Goal: Information Seeking & Learning: Learn about a topic

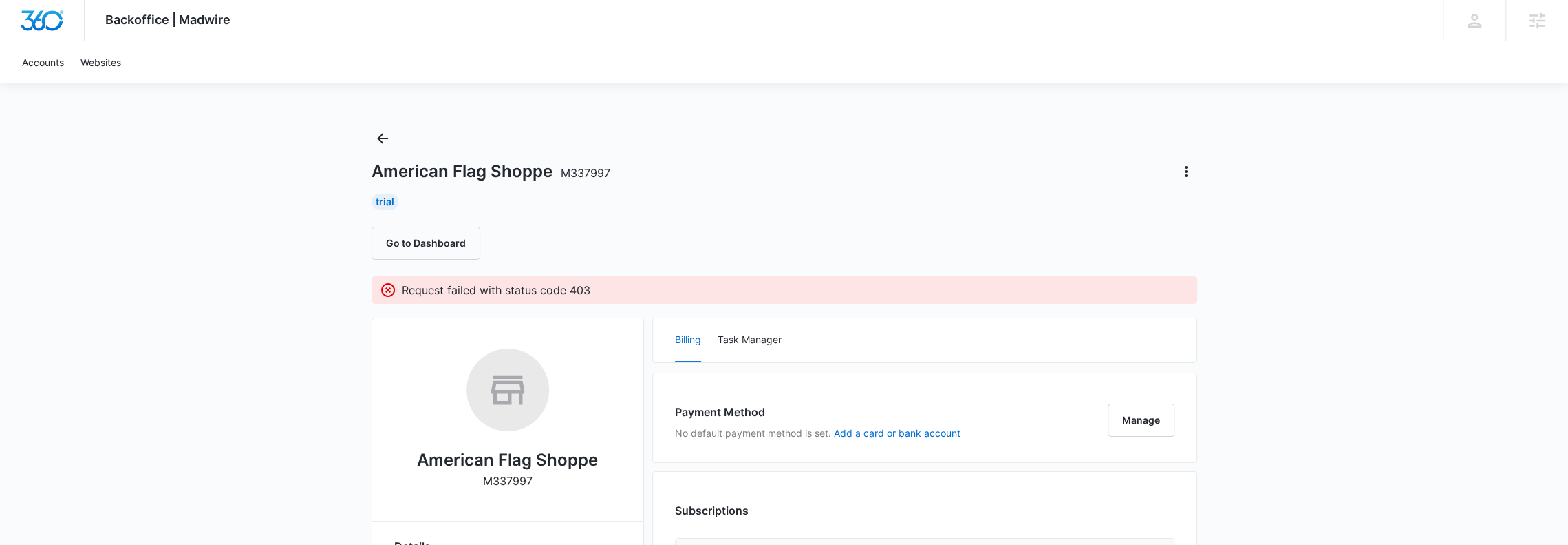
click at [1113, 426] on button "Manage" at bounding box center [1141, 419] width 66 height 33
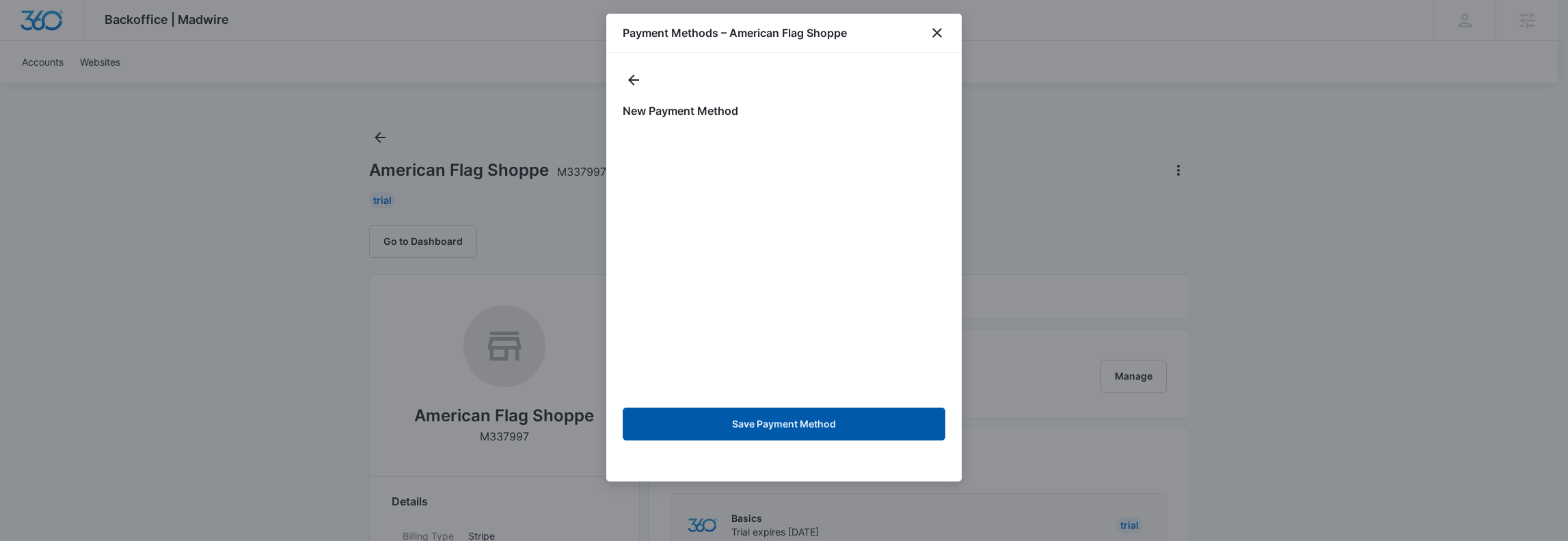
click at [775, 416] on button "Save Payment Method" at bounding box center [784, 424] width 322 height 33
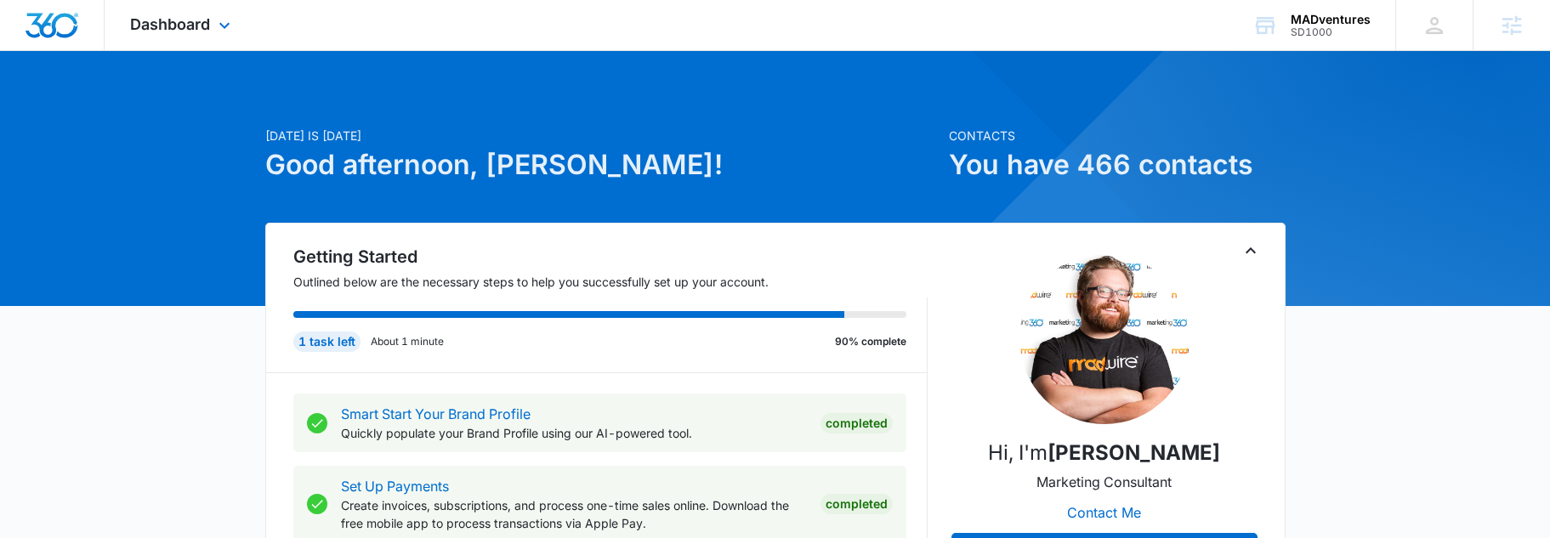
click at [191, 40] on div "Dashboard Apps Reputation Websites Forms CRM Email Social Shop Content Ads Inte…" at bounding box center [183, 25] width 156 height 50
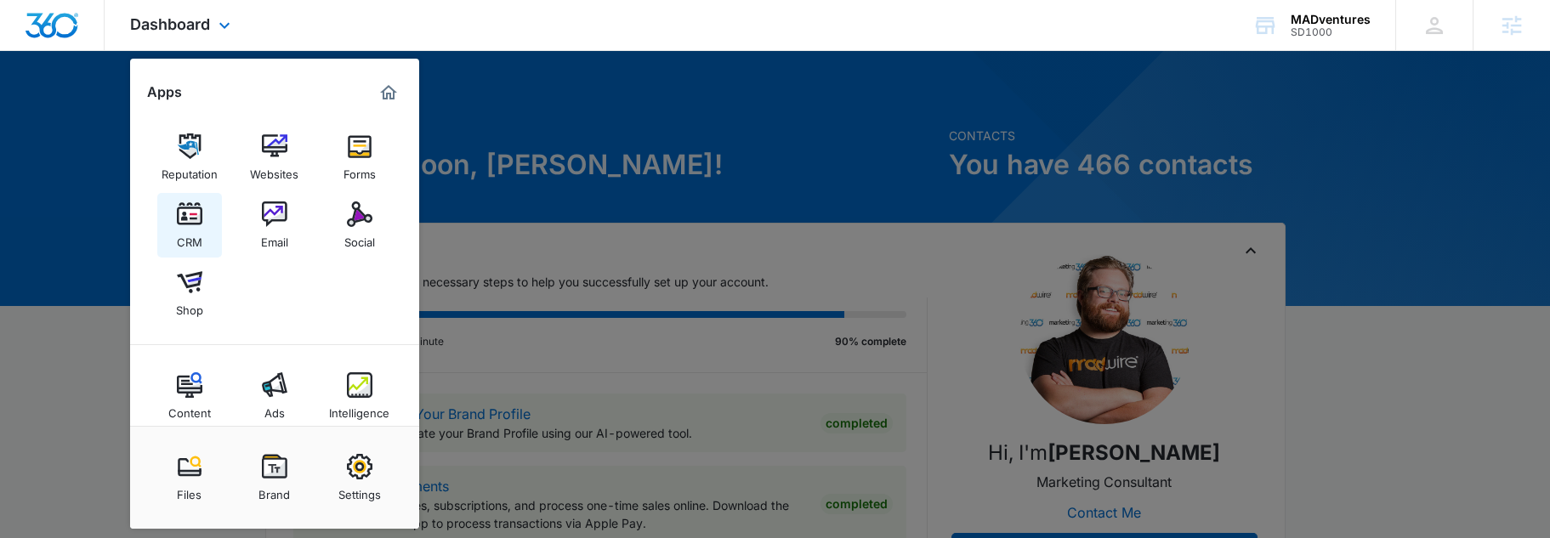
click at [198, 250] on link "CRM" at bounding box center [189, 225] width 65 height 65
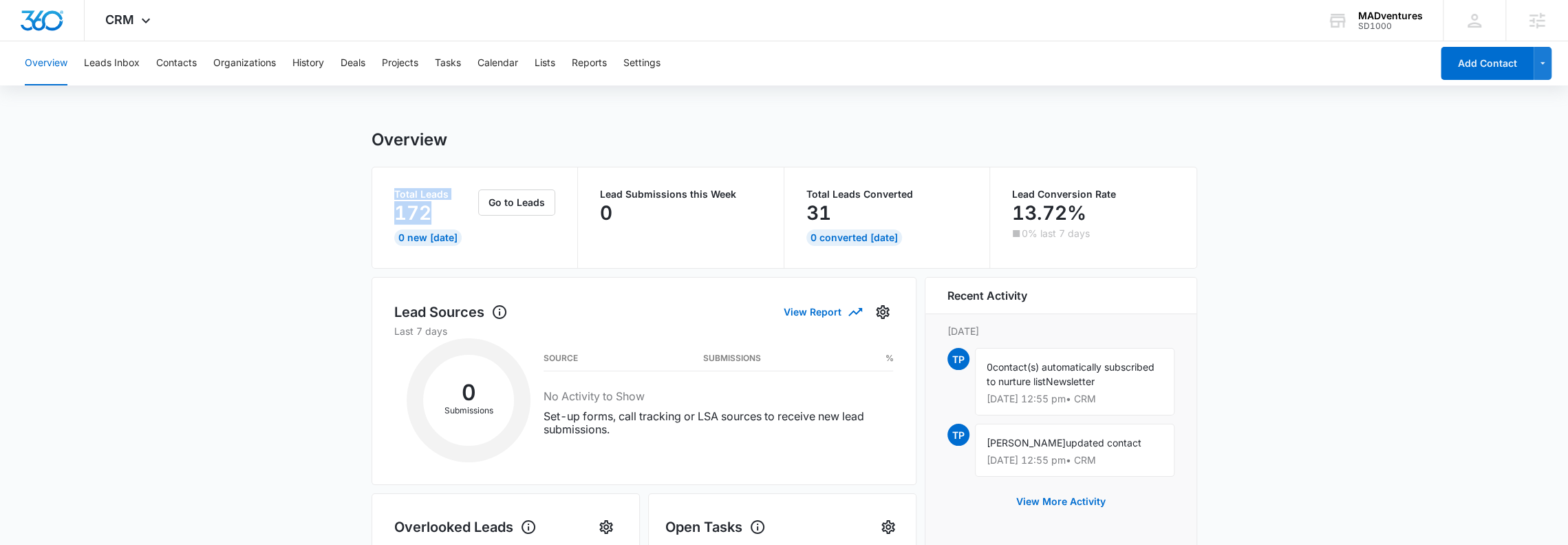
drag, startPoint x: 375, startPoint y: 176, endPoint x: 472, endPoint y: 231, distance: 111.5
click at [460, 228] on div "Total Leads 172 0 New [DATE] Go to Leads" at bounding box center [475, 218] width 206 height 100
drag, startPoint x: 590, startPoint y: 184, endPoint x: 729, endPoint y: 237, distance: 148.8
click at [724, 237] on div "Lead Submissions this Week 0" at bounding box center [680, 218] width 206 height 100
drag, startPoint x: 854, startPoint y: 212, endPoint x: 891, endPoint y: 218, distance: 37.5
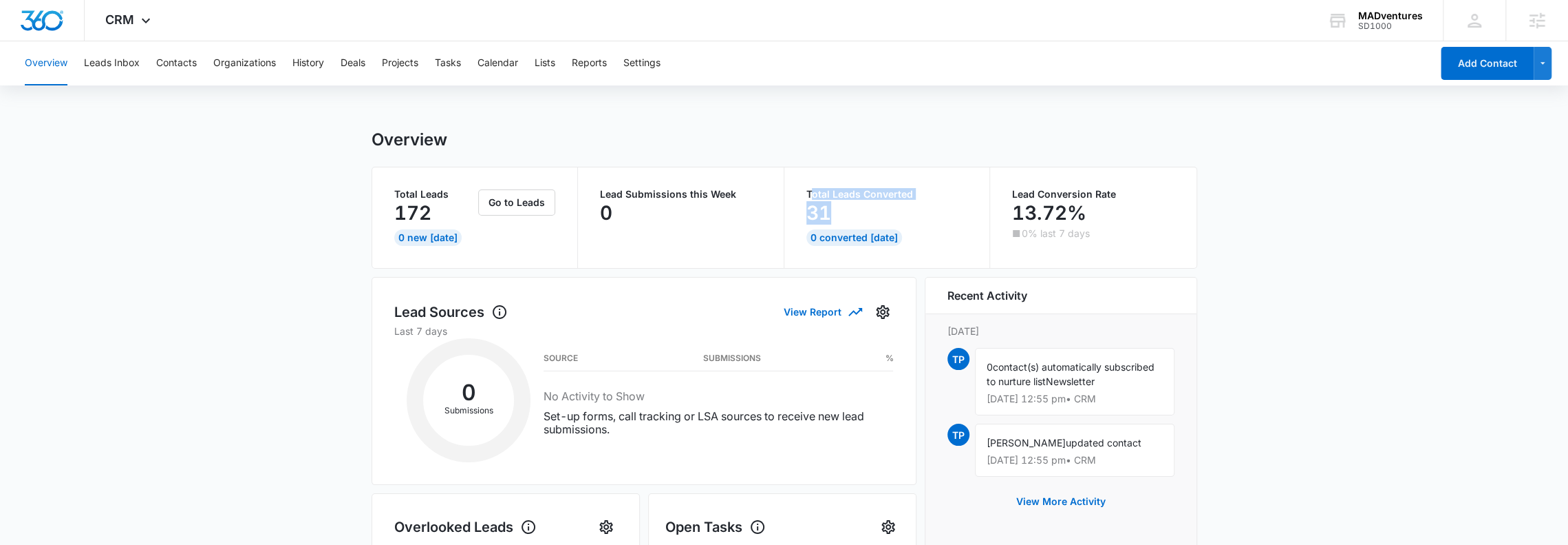
click at [866, 214] on div "Total Leads Converted 31" at bounding box center [888, 208] width 162 height 37
drag, startPoint x: 1014, startPoint y: 185, endPoint x: 1184, endPoint y: 238, distance: 178.1
click at [1178, 238] on div "Lead Conversion Rate 13.72% 0% last 7 days" at bounding box center [1093, 218] width 206 height 100
click at [1157, 243] on div "Lead Conversion Rate 13.72% 0% last 7 days" at bounding box center [1093, 218] width 163 height 57
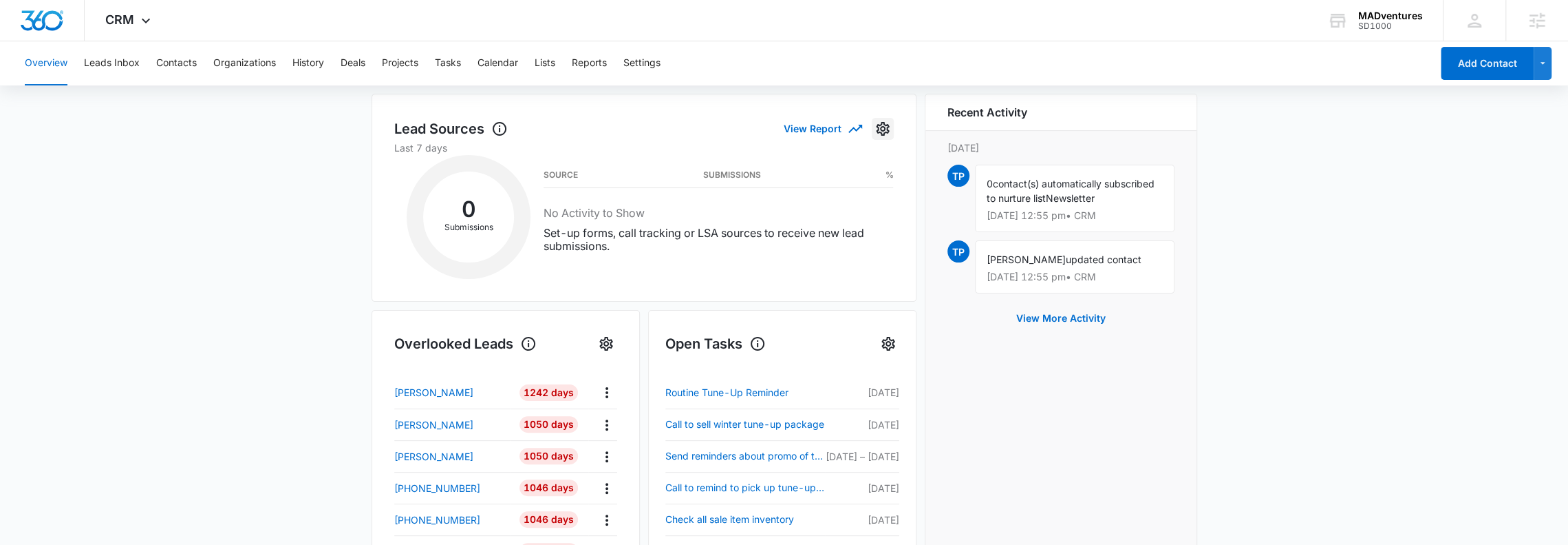
scroll to position [183, 0]
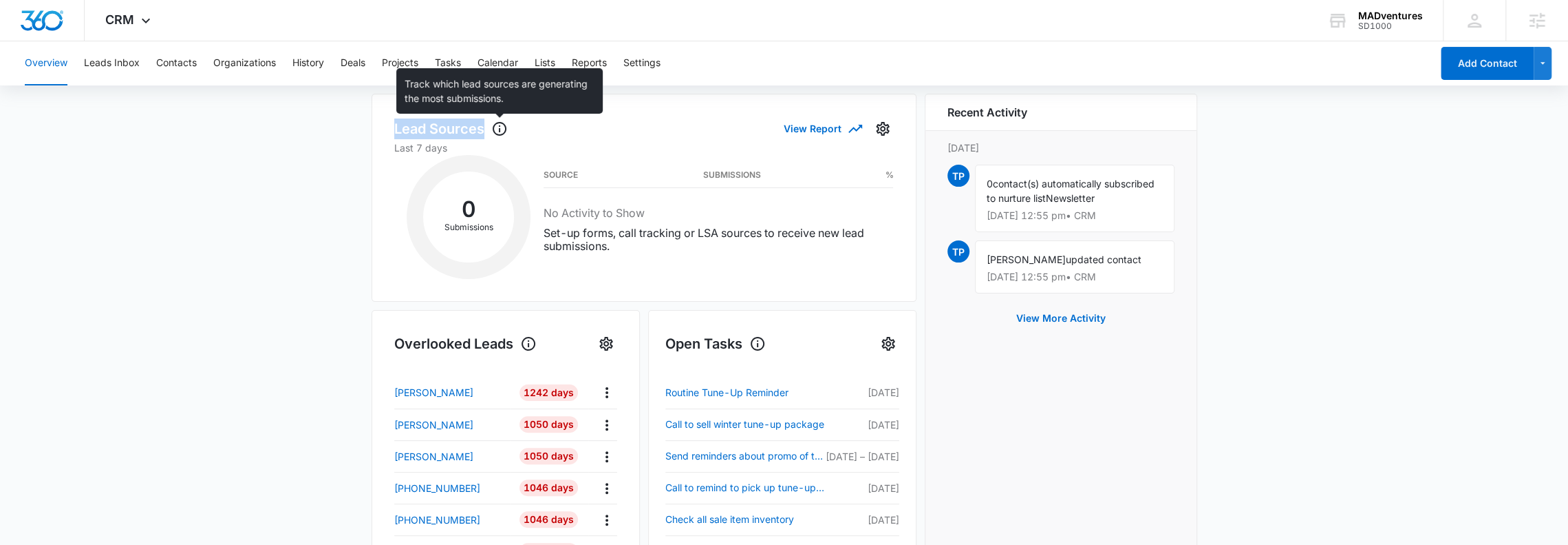
drag, startPoint x: 384, startPoint y: 126, endPoint x: 502, endPoint y: 130, distance: 118.1
click at [502, 130] on div "Lead Sources View Report Last 7 days 0 Submissions Source Submissions % No Acti…" at bounding box center [644, 198] width 545 height 208
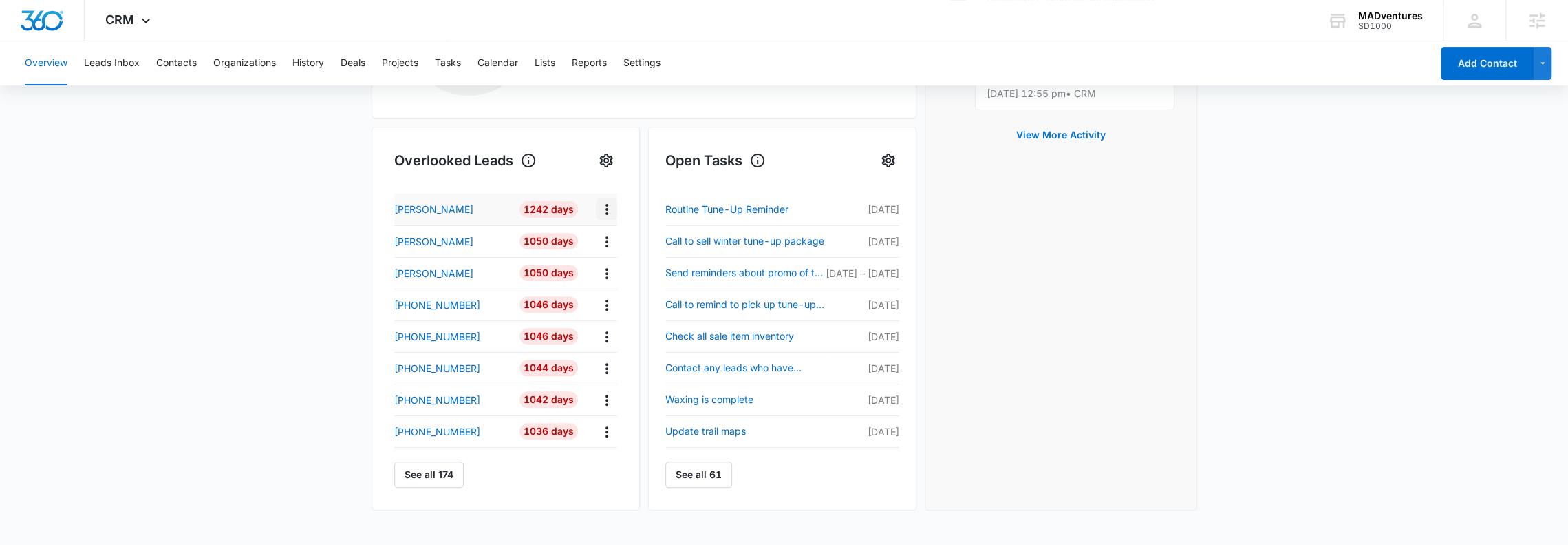
scroll to position [367, 0]
drag, startPoint x: 683, startPoint y: 160, endPoint x: 748, endPoint y: 156, distance: 65.1
click at [727, 159] on h1 "Open Tasks" at bounding box center [715, 160] width 100 height 21
drag, startPoint x: 425, startPoint y: 158, endPoint x: 518, endPoint y: 160, distance: 93.0
click at [518, 160] on h1 "Overlooked Leads" at bounding box center [465, 160] width 142 height 21
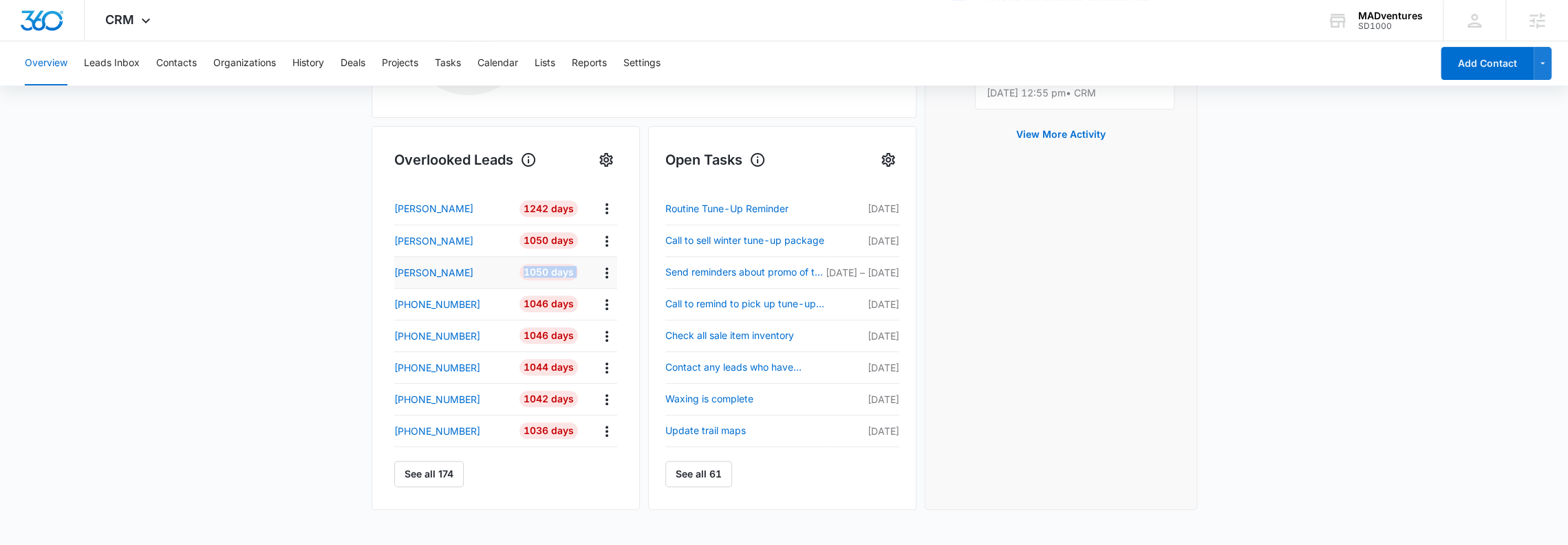
drag, startPoint x: 519, startPoint y: 266, endPoint x: 590, endPoint y: 268, distance: 71.0
click at [590, 268] on tr "[PERSON_NAME] 1050 Days" at bounding box center [506, 271] width 223 height 32
drag, startPoint x: 667, startPoint y: 158, endPoint x: 752, endPoint y: 184, distance: 88.9
click at [750, 184] on div "Open Tasks Routine Tune-Up Reminder [DATE] Call to sell winter tune-up package …" at bounding box center [782, 318] width 234 height 338
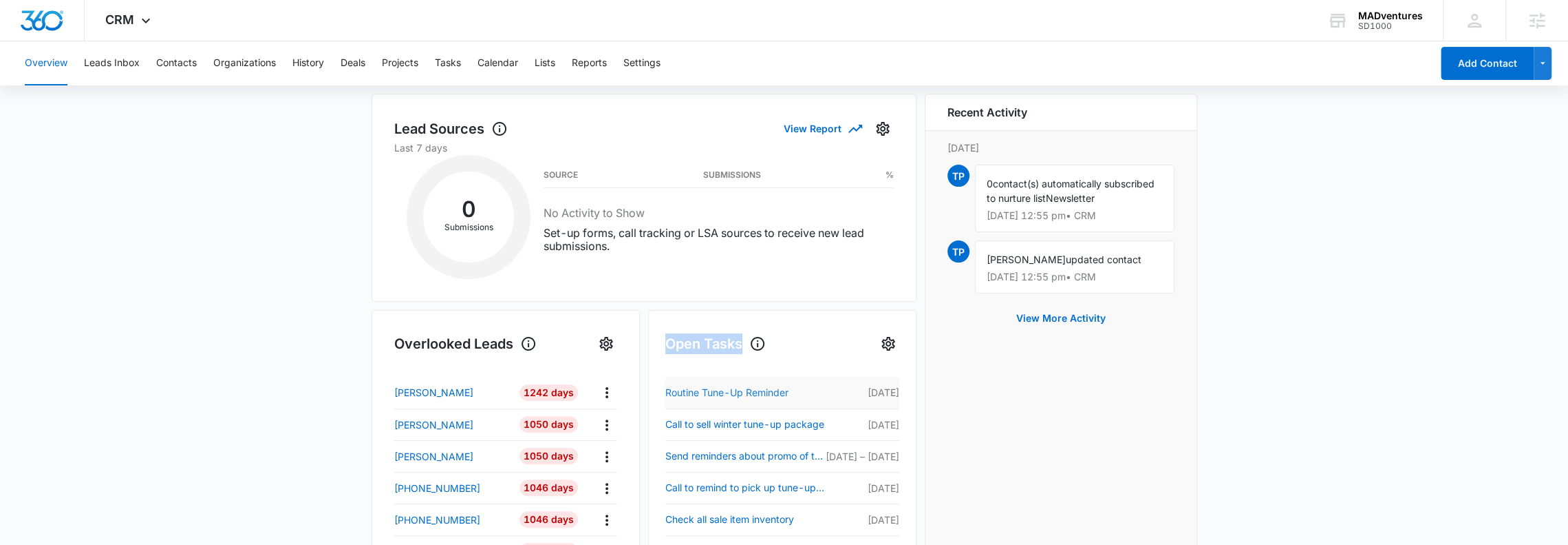
scroll to position [0, 0]
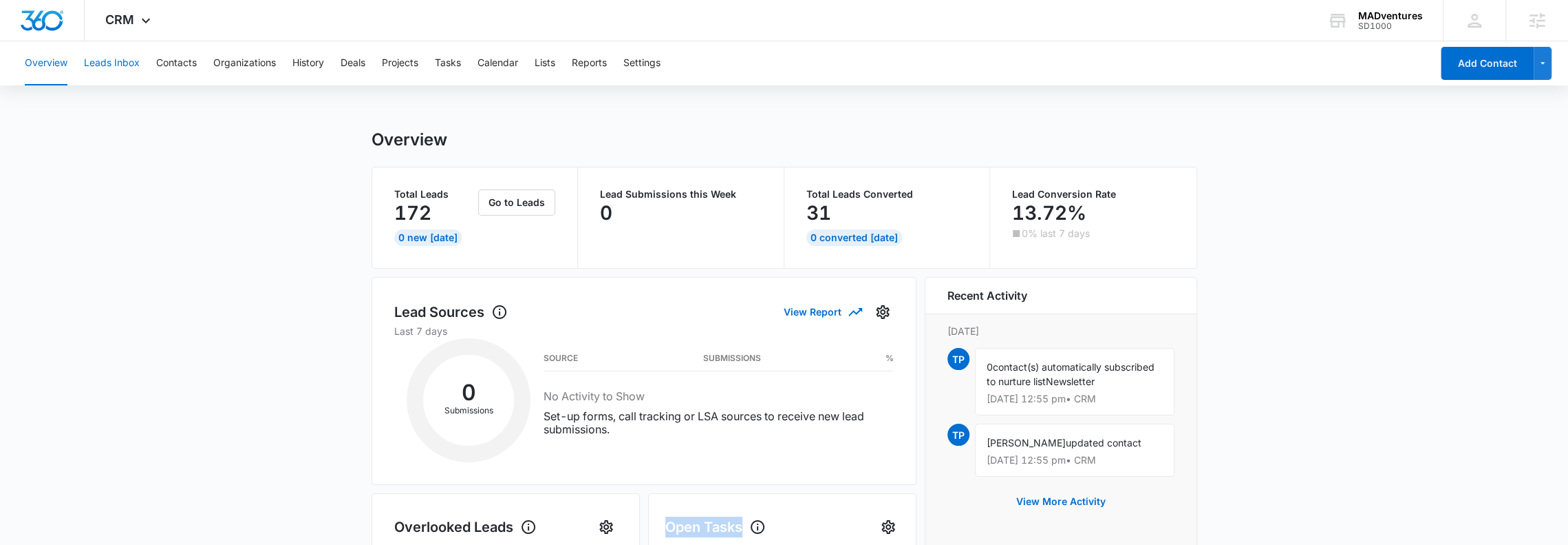
click at [125, 62] on button "Leads Inbox" at bounding box center [112, 63] width 56 height 44
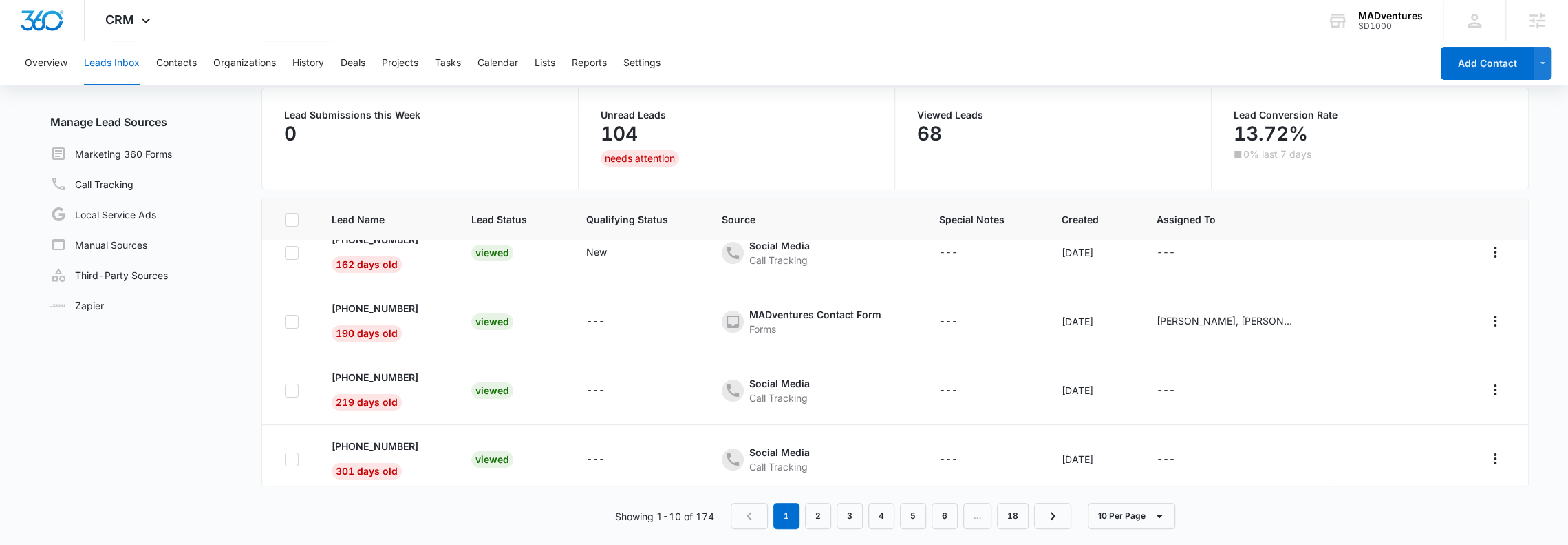
scroll to position [441, 0]
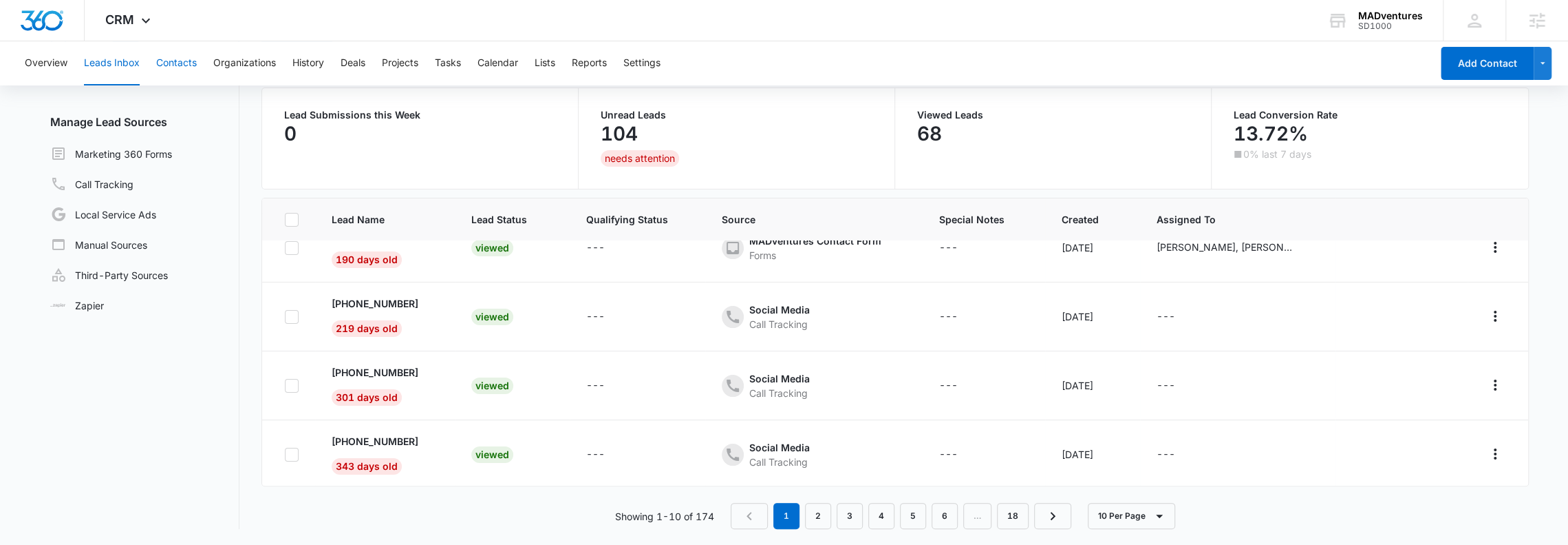
click at [163, 72] on button "Contacts" at bounding box center [176, 63] width 40 height 44
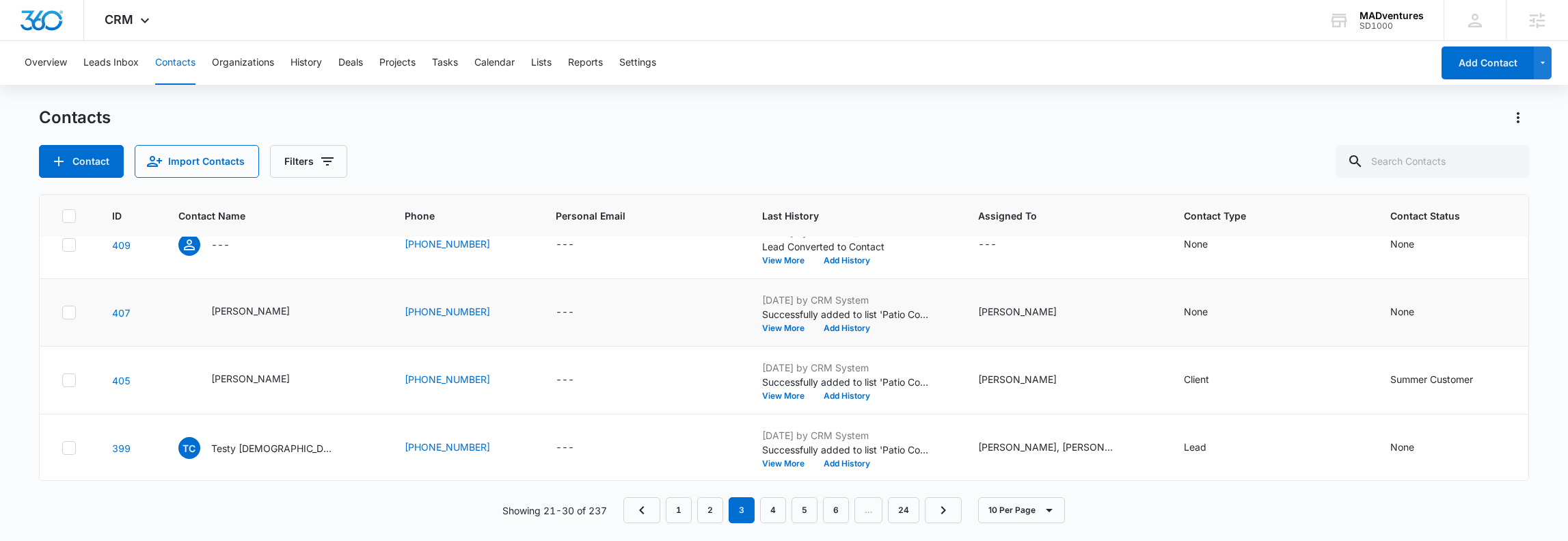
scroll to position [431, 0]
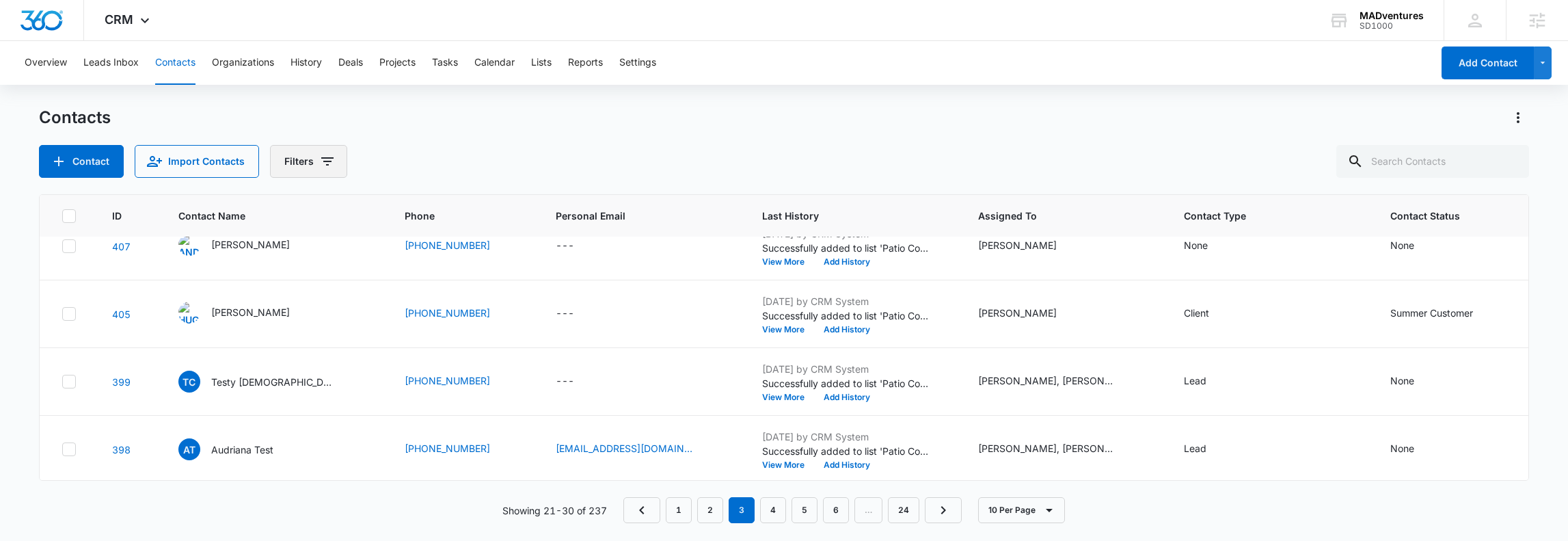
click at [317, 170] on button "Filters" at bounding box center [309, 161] width 77 height 33
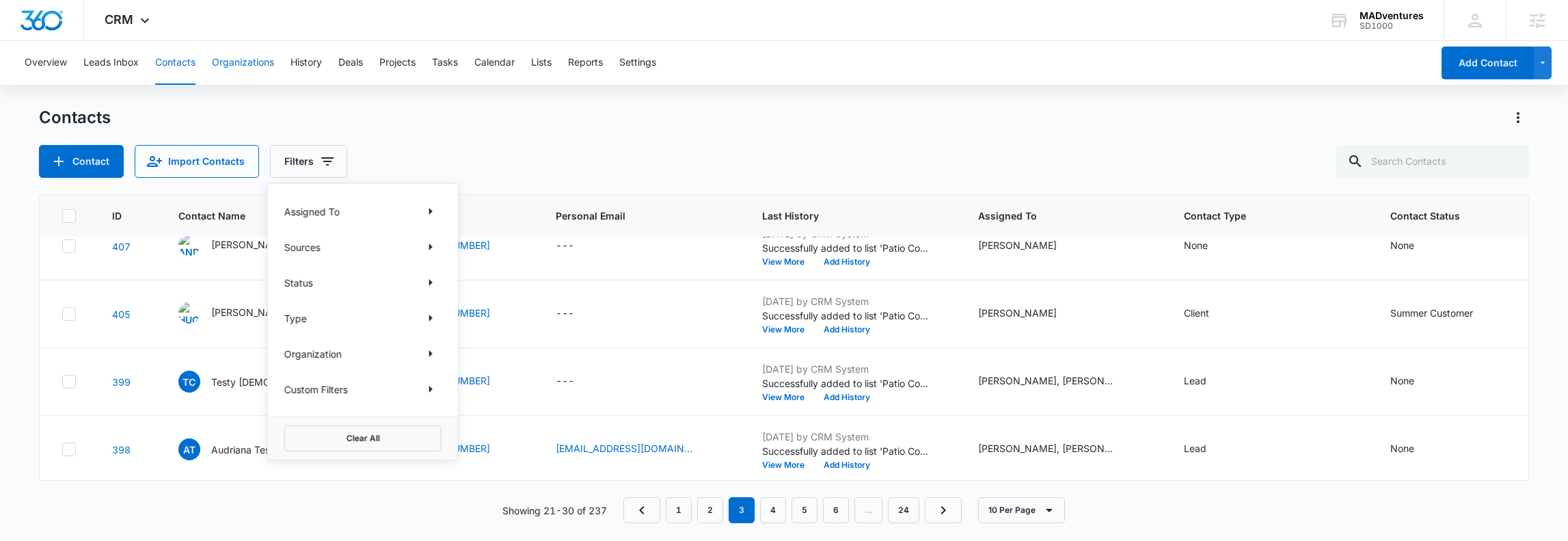
click at [242, 57] on button "Organizations" at bounding box center [243, 63] width 62 height 43
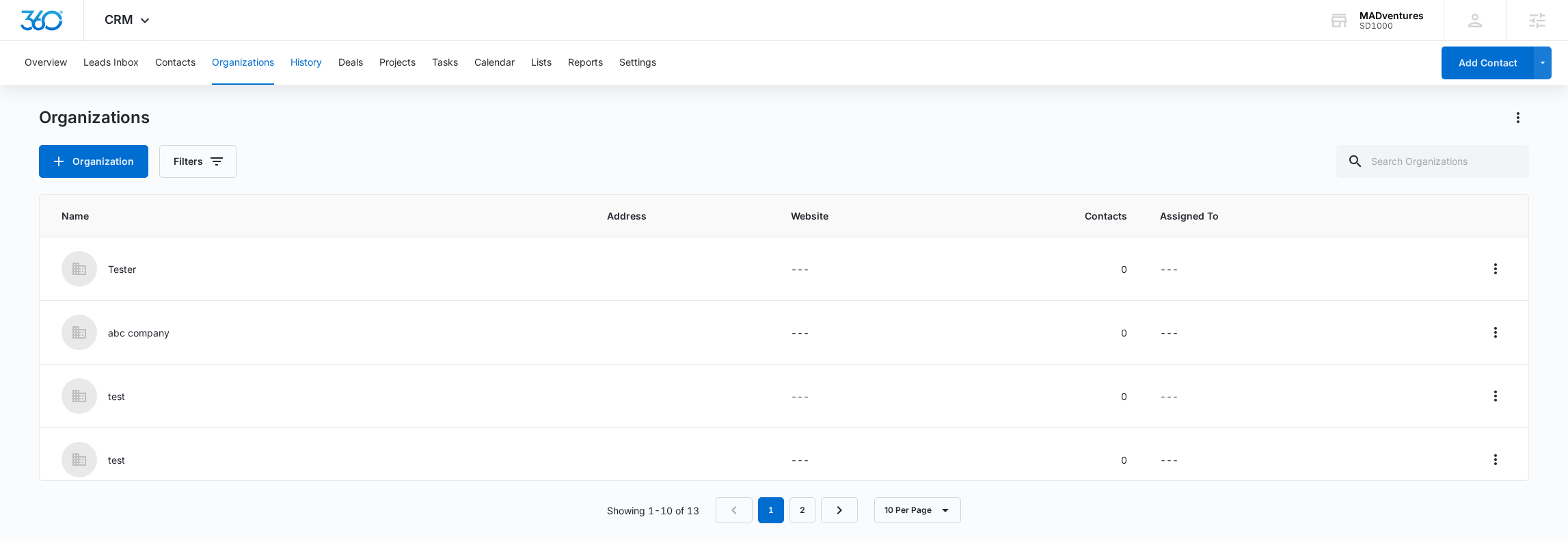
click at [309, 72] on button "History" at bounding box center [305, 63] width 31 height 43
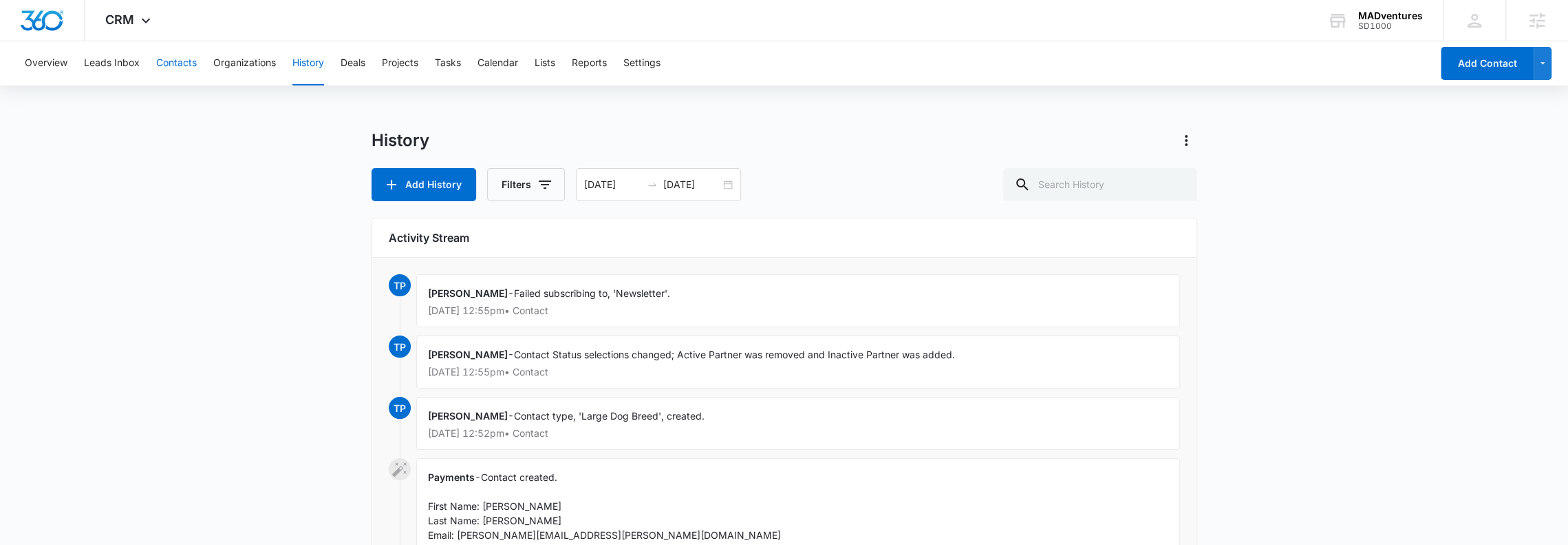
click at [177, 65] on button "Contacts" at bounding box center [176, 63] width 40 height 44
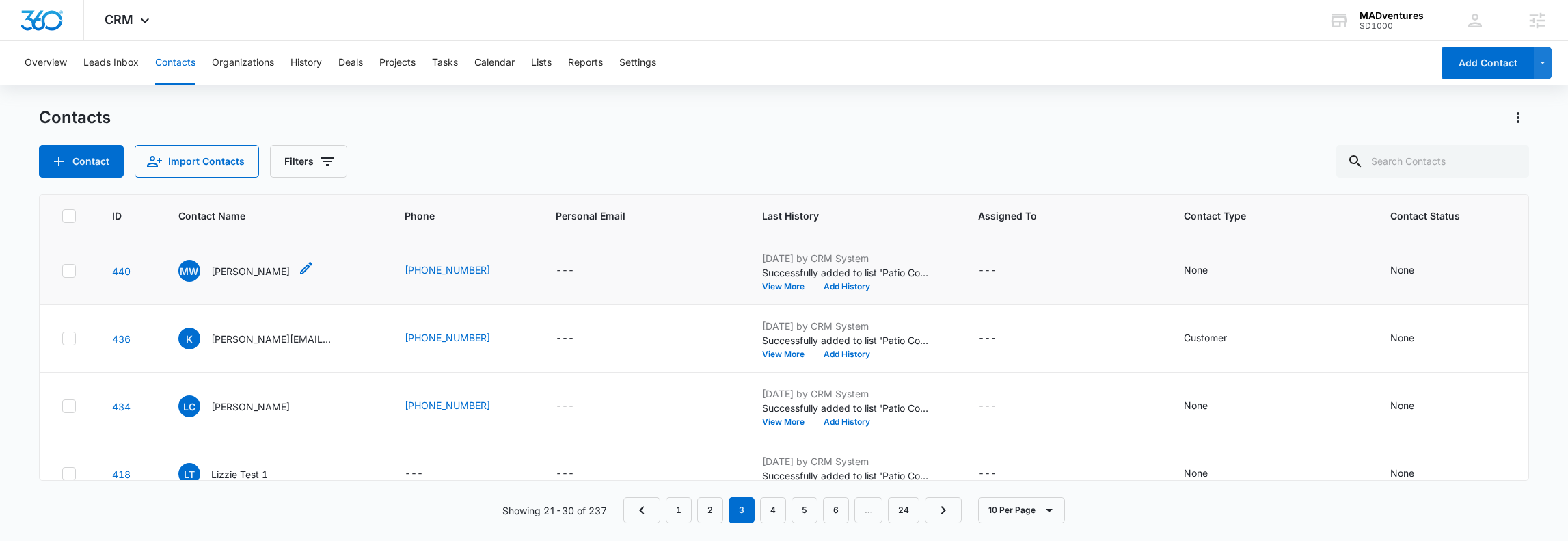
click at [244, 273] on p "[PERSON_NAME]" at bounding box center [251, 271] width 79 height 14
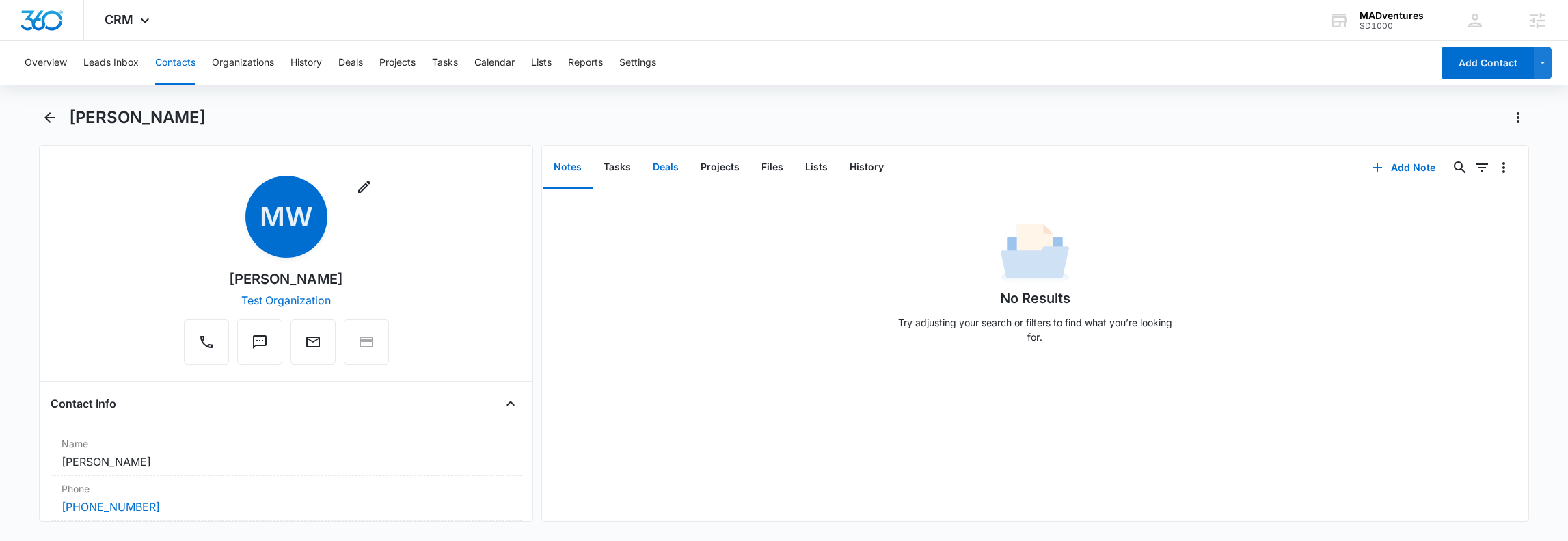
click at [665, 171] on button "Deals" at bounding box center [666, 167] width 48 height 43
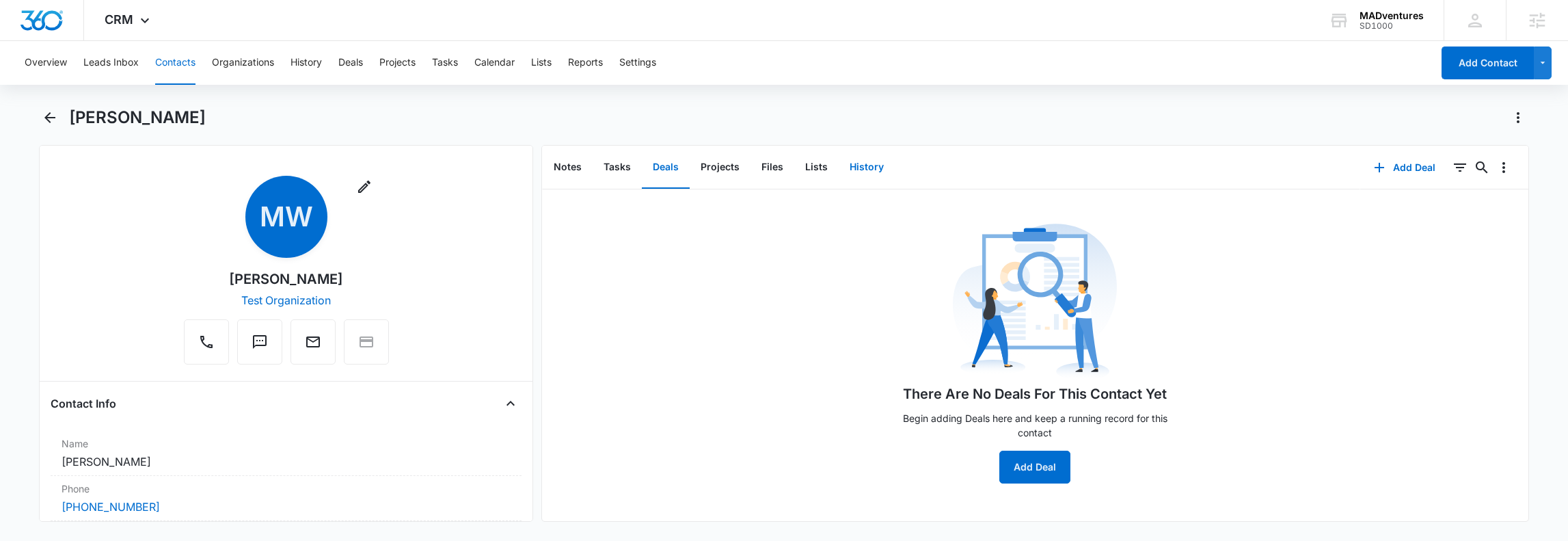
click at [850, 166] on button "History" at bounding box center [867, 167] width 56 height 43
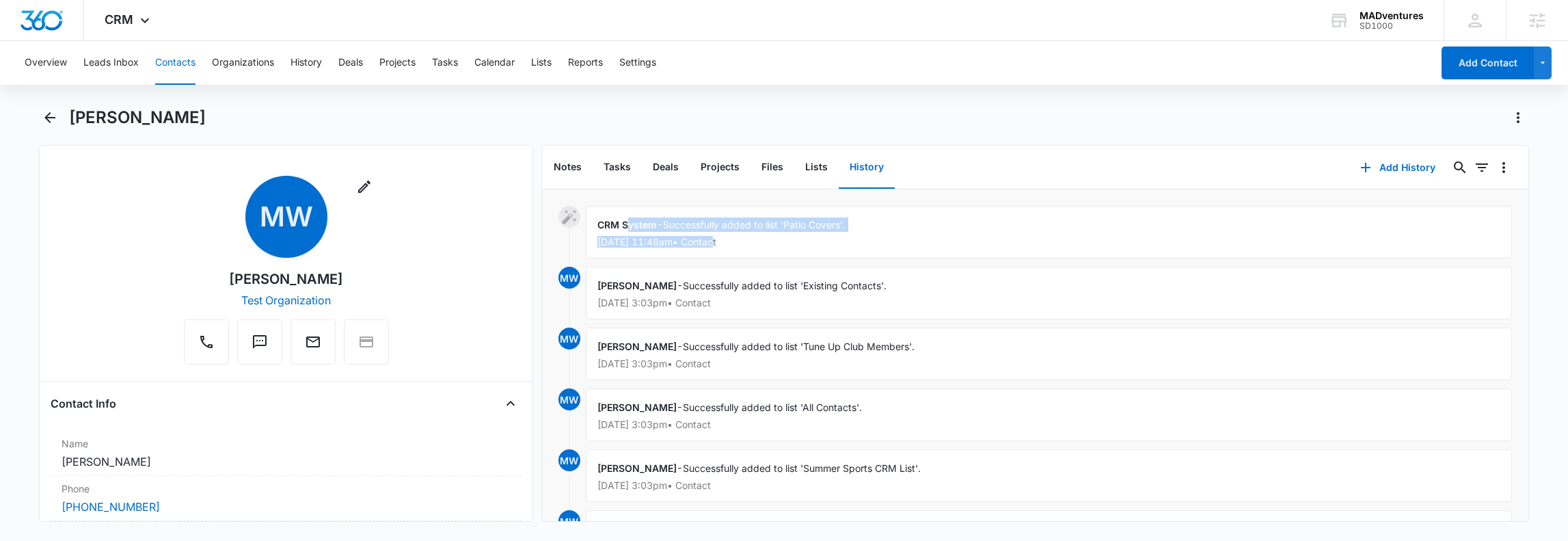
drag, startPoint x: 718, startPoint y: 233, endPoint x: 820, endPoint y: 236, distance: 102.0
click at [815, 236] on div "CRM System - Successfully added to list 'Patio Covers'. [DATE] 11:48am • Contact" at bounding box center [1049, 232] width 926 height 52
drag, startPoint x: 775, startPoint y: 288, endPoint x: 940, endPoint y: 289, distance: 165.0
click at [939, 289] on div "[PERSON_NAME] - Successfully added to list 'Existing Contacts'. [DATE] 3:03pm •…" at bounding box center [1049, 293] width 926 height 52
click at [804, 163] on button "Lists" at bounding box center [816, 167] width 44 height 43
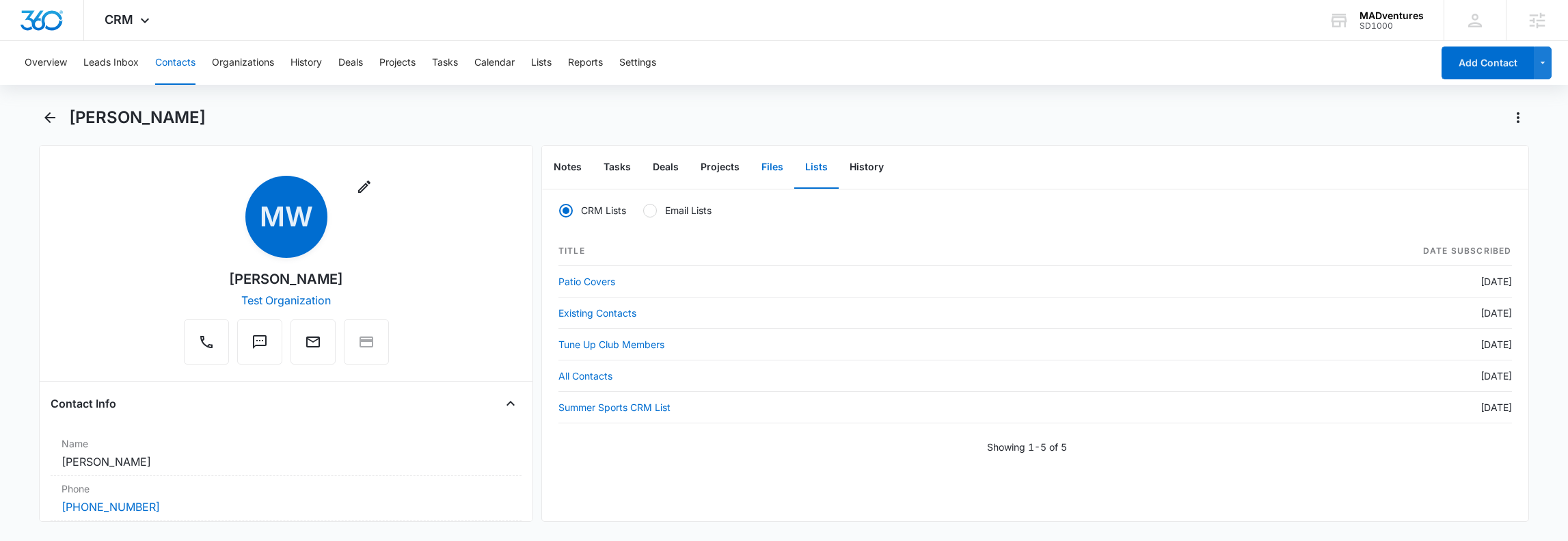
click at [756, 176] on button "Files" at bounding box center [772, 167] width 43 height 43
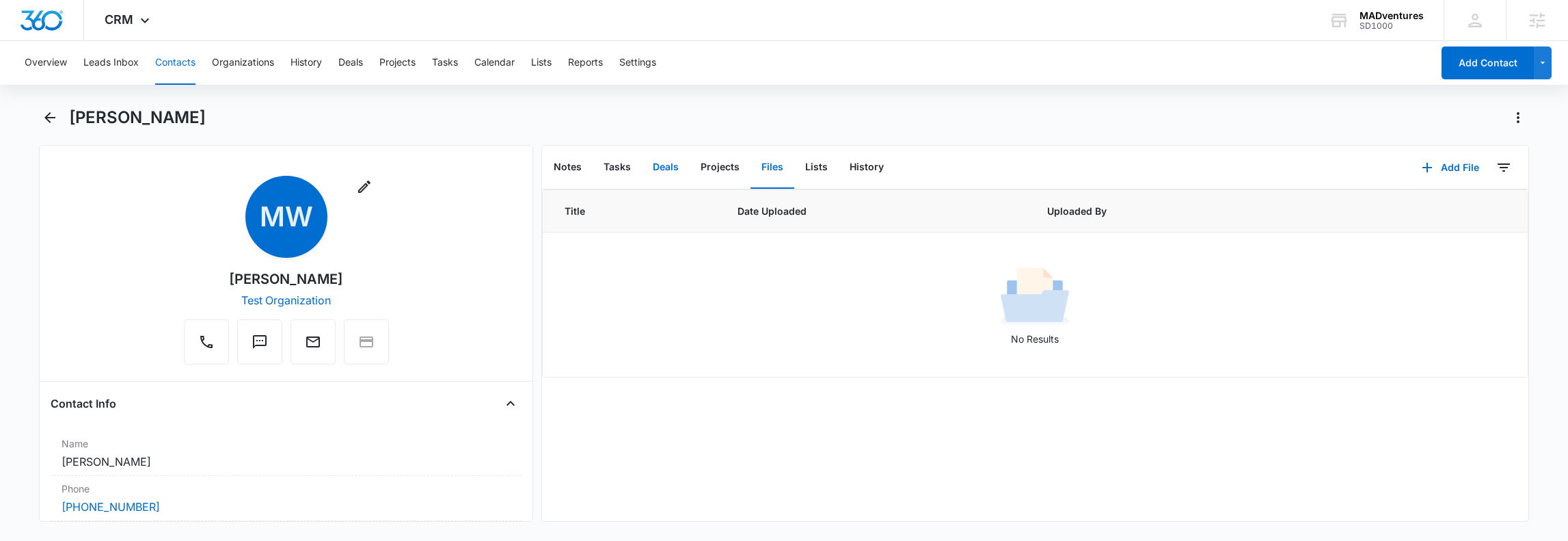
click at [681, 169] on button "Deals" at bounding box center [666, 167] width 48 height 43
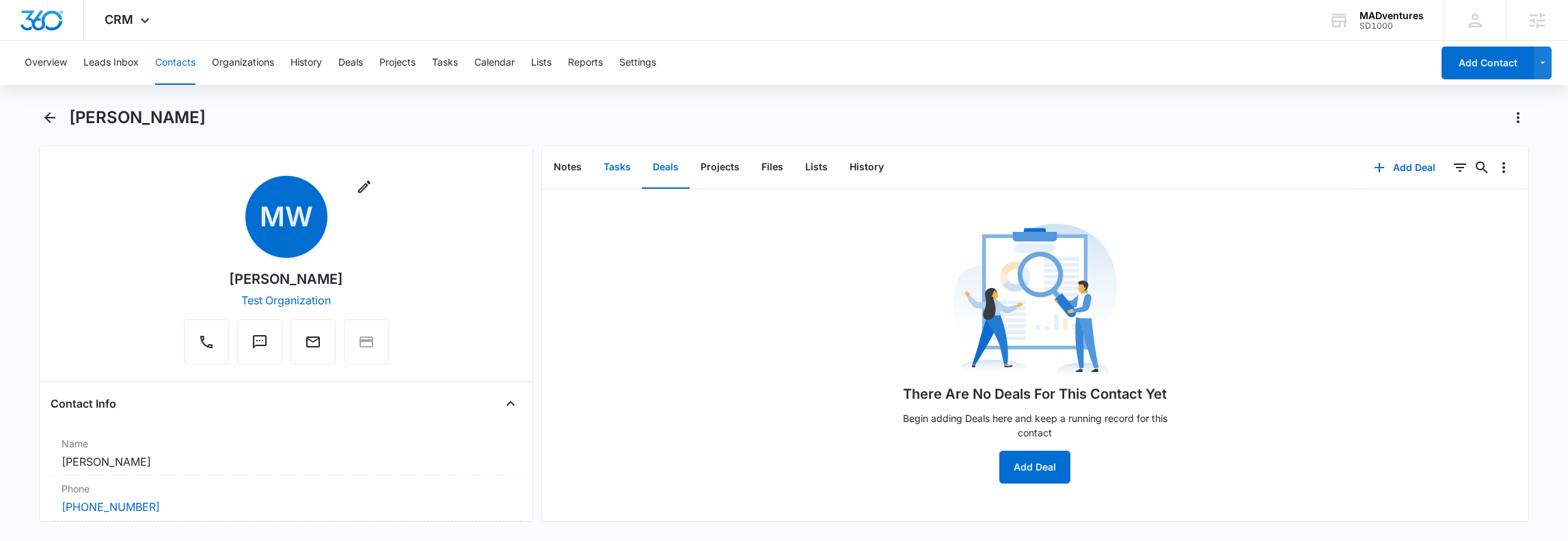
click at [600, 162] on button "Tasks" at bounding box center [616, 167] width 49 height 43
click at [1034, 432] on button "Add Task" at bounding box center [1035, 466] width 72 height 33
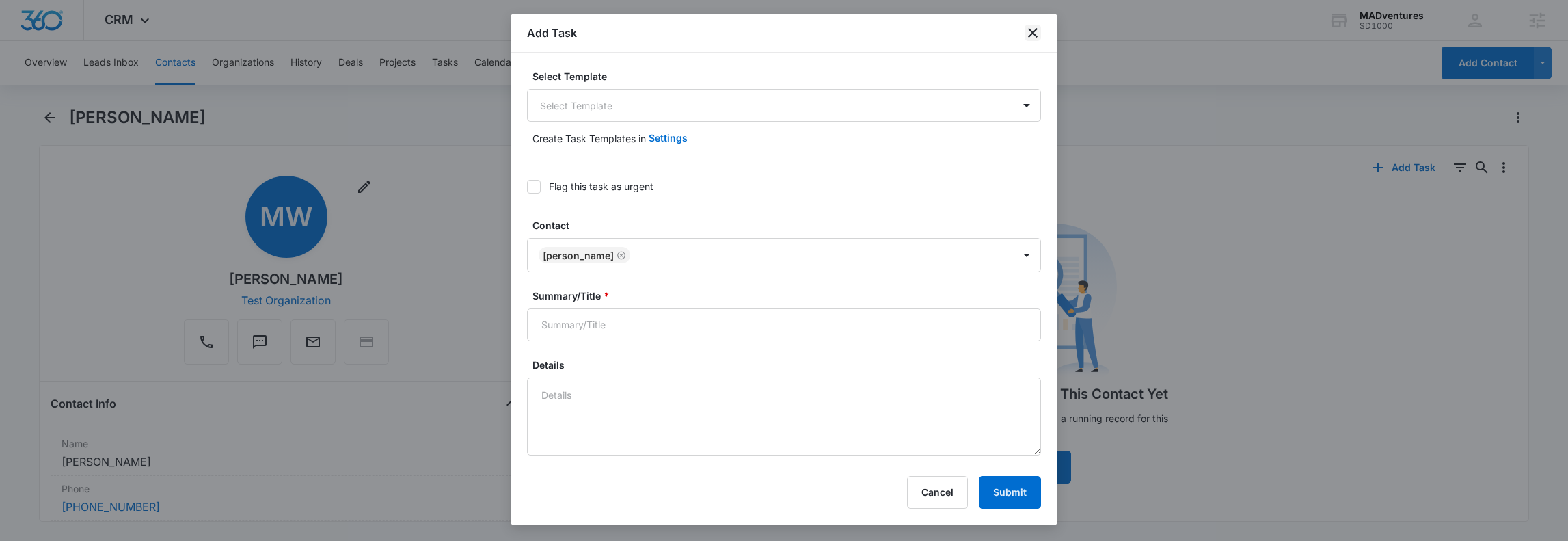
click at [1034, 35] on icon "close" at bounding box center [1033, 33] width 10 height 10
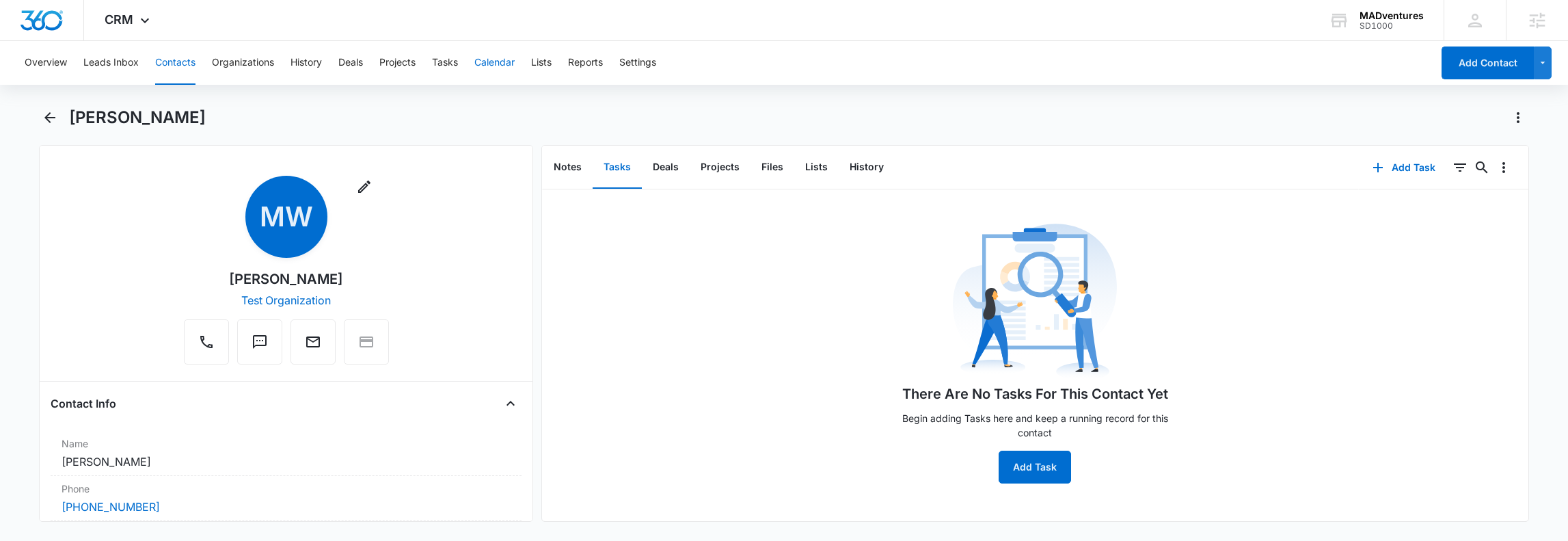
click at [514, 65] on button "Calendar" at bounding box center [494, 63] width 40 height 43
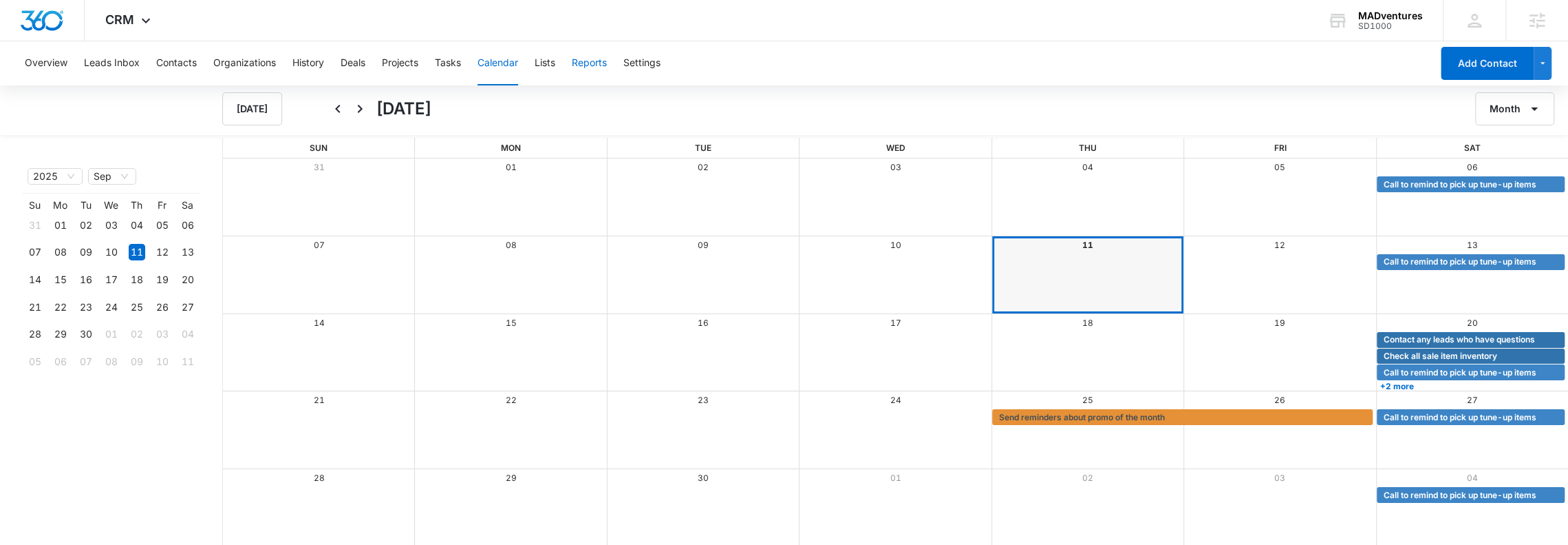
click at [587, 71] on button "Reports" at bounding box center [589, 63] width 35 height 44
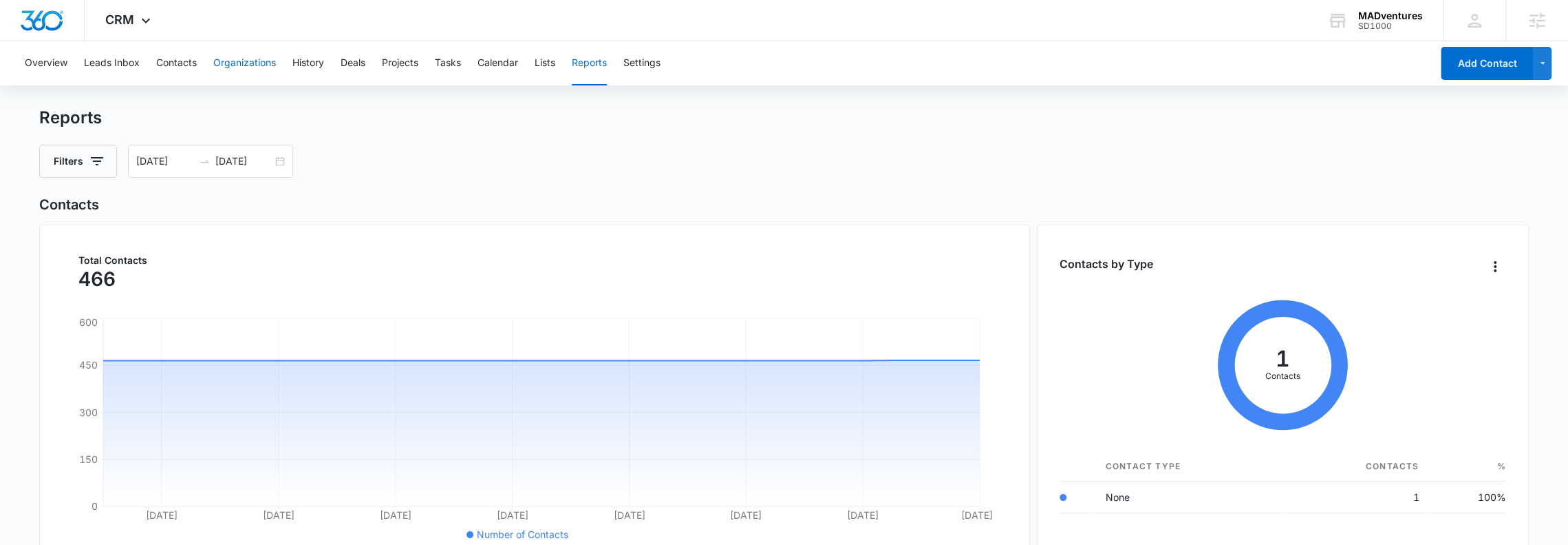
click at [239, 63] on button "Organizations" at bounding box center [244, 63] width 62 height 44
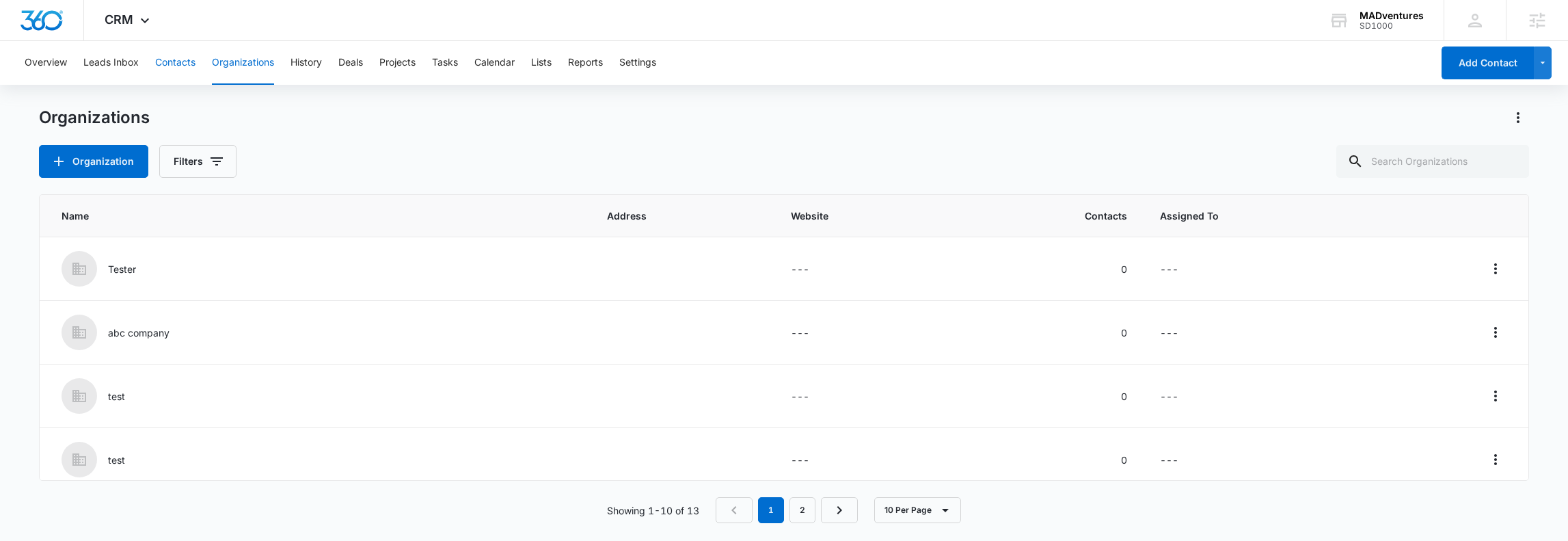
click at [190, 64] on button "Contacts" at bounding box center [175, 63] width 40 height 43
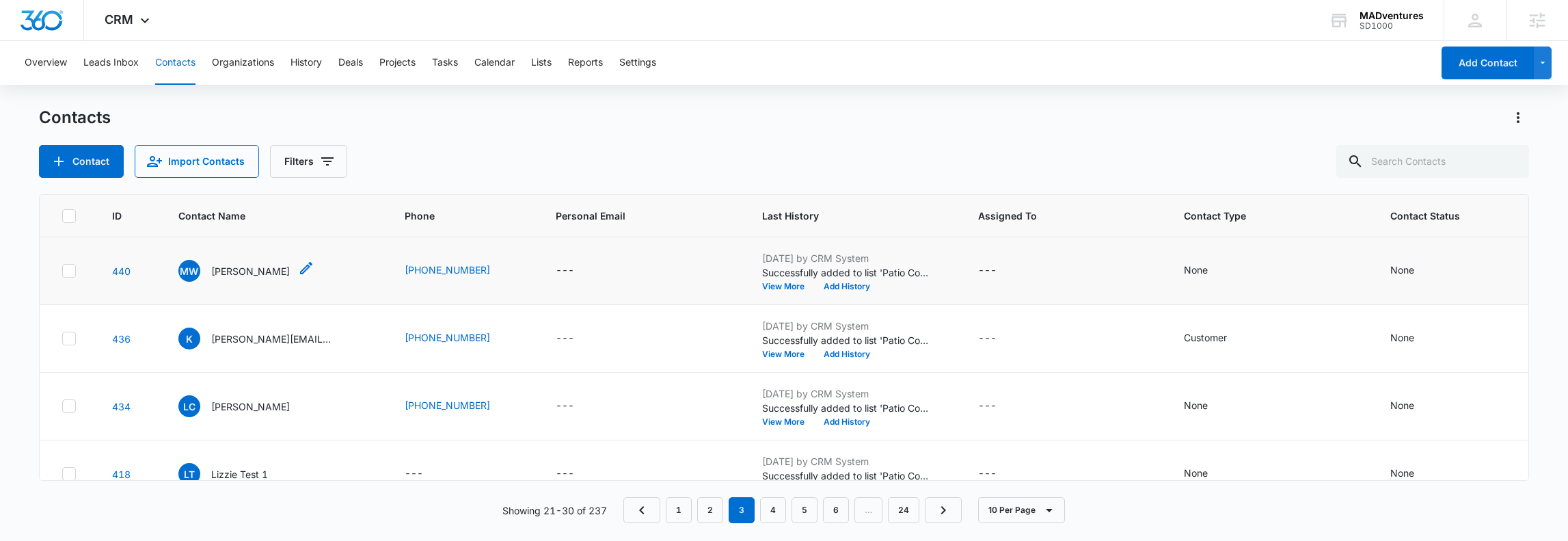
click at [255, 260] on div "MW [PERSON_NAME]" at bounding box center [234, 270] width 112 height 22
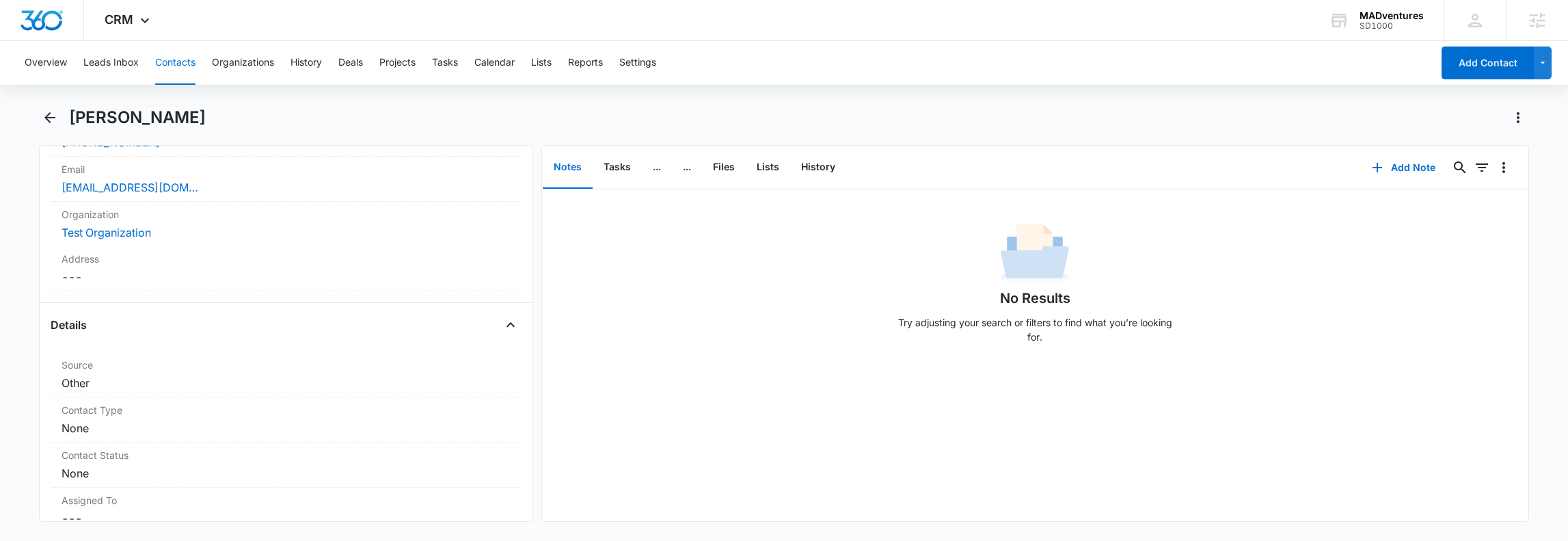
scroll to position [547, 0]
drag, startPoint x: 62, startPoint y: 185, endPoint x: 199, endPoint y: 221, distance: 141.7
click at [195, 221] on dl "Source Cancel Save Changes Other Contact Type Cancel Save Changes None Contact …" at bounding box center [285, 391] width 470 height 442
drag, startPoint x: 197, startPoint y: 289, endPoint x: 265, endPoint y: 306, distance: 70.1
click at [263, 306] on dl "Source Cancel Save Changes Other Contact Type Cancel Save Changes None Contact …" at bounding box center [285, 391] width 470 height 442
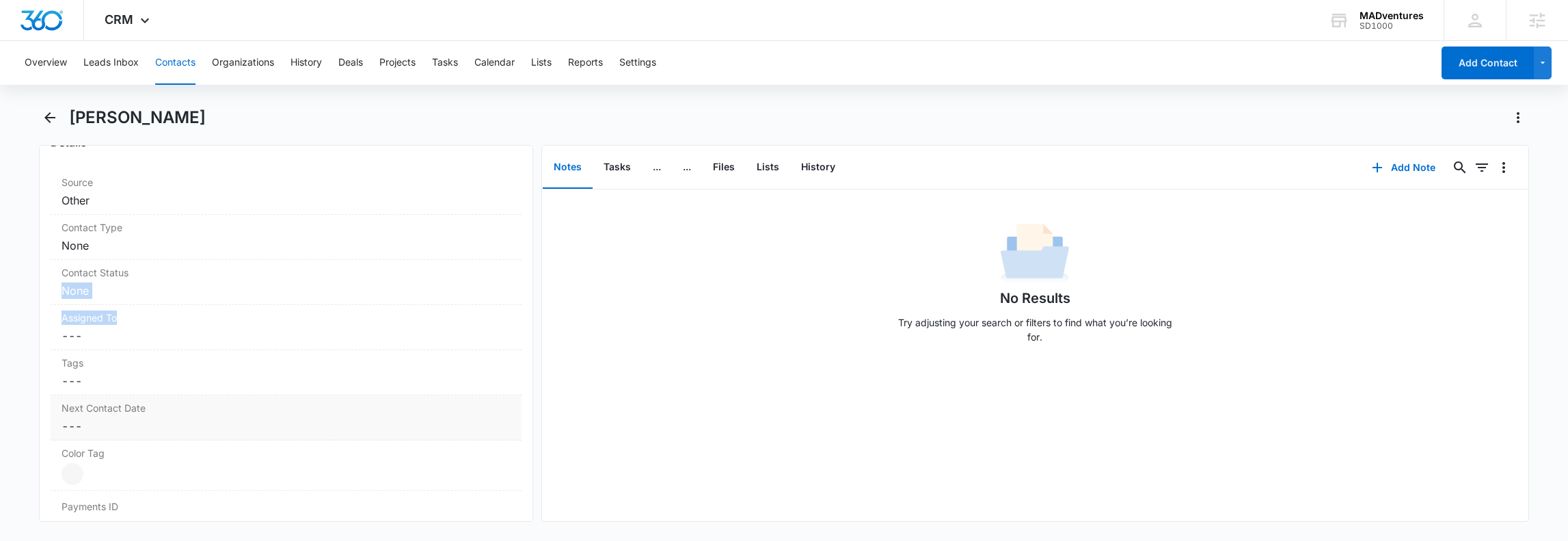
scroll to position [729, 0]
click at [97, 270] on label "Color Tag" at bounding box center [286, 271] width 448 height 14
click at [0, 374] on main "[PERSON_NAME] Remove MW [PERSON_NAME] Test Organization Contact Info Name Cance…" at bounding box center [784, 322] width 1568 height 432
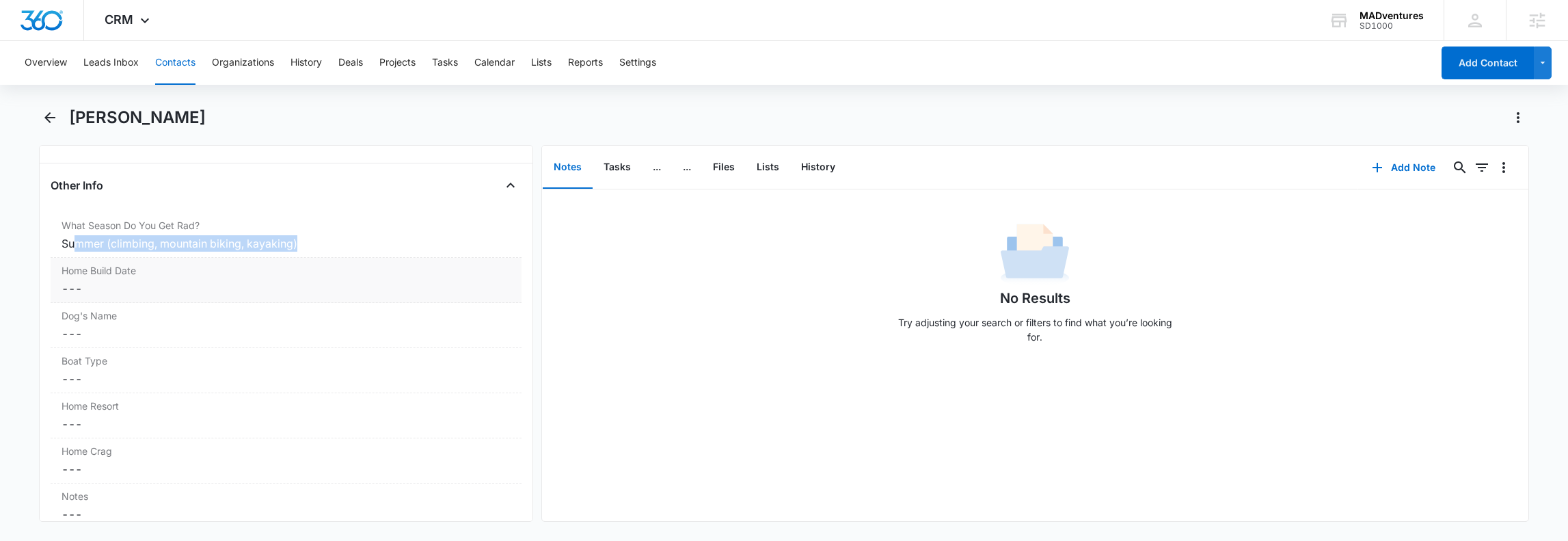
drag, startPoint x: 79, startPoint y: 247, endPoint x: 431, endPoint y: 245, distance: 352.0
click at [413, 245] on div "What Season Do You Get Rad? Cancel Save Changes Summer (climbing, mountain biki…" at bounding box center [285, 235] width 470 height 45
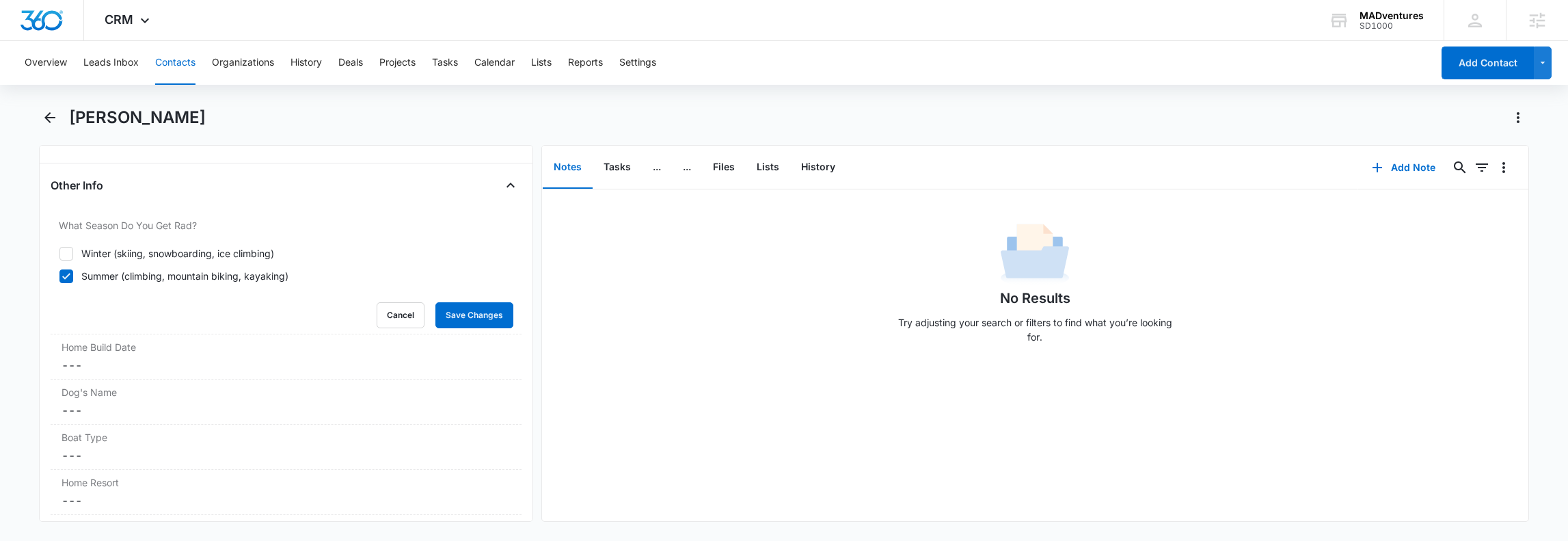
click at [26, 214] on main "[PERSON_NAME] Remove MW [PERSON_NAME] Test Organization Contact Info Name Cance…" at bounding box center [784, 322] width 1568 height 432
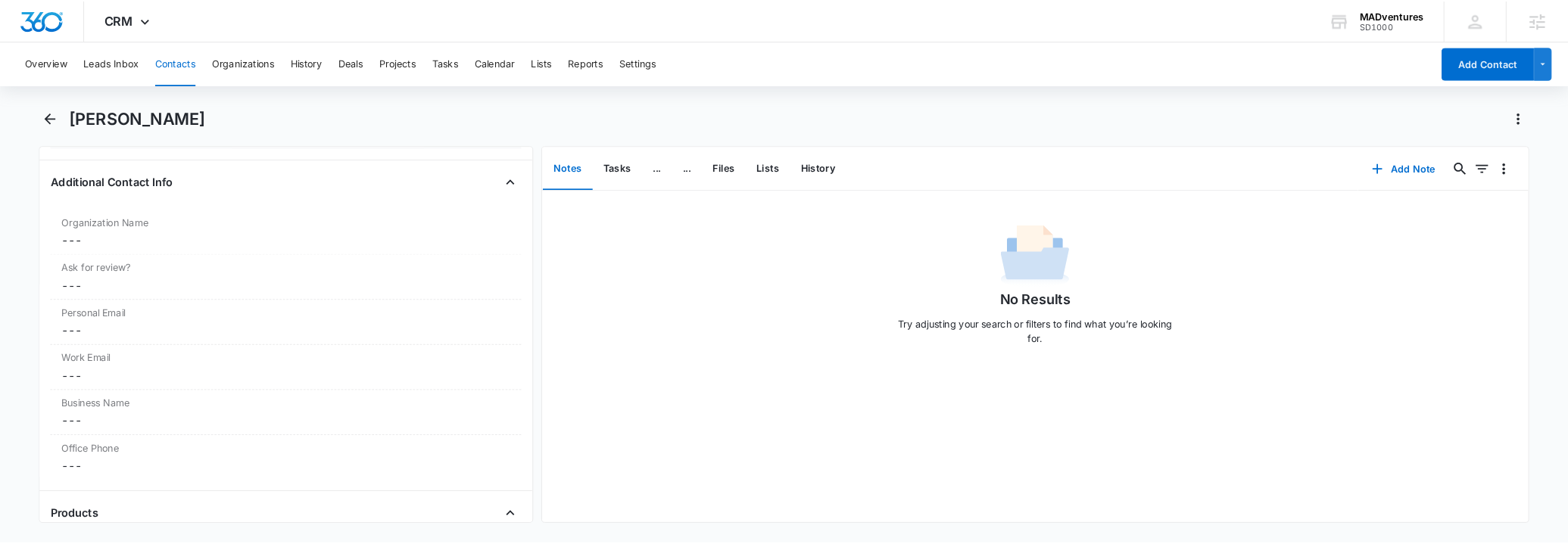
scroll to position [2625, 0]
click at [134, 20] on span "CRM" at bounding box center [132, 21] width 32 height 16
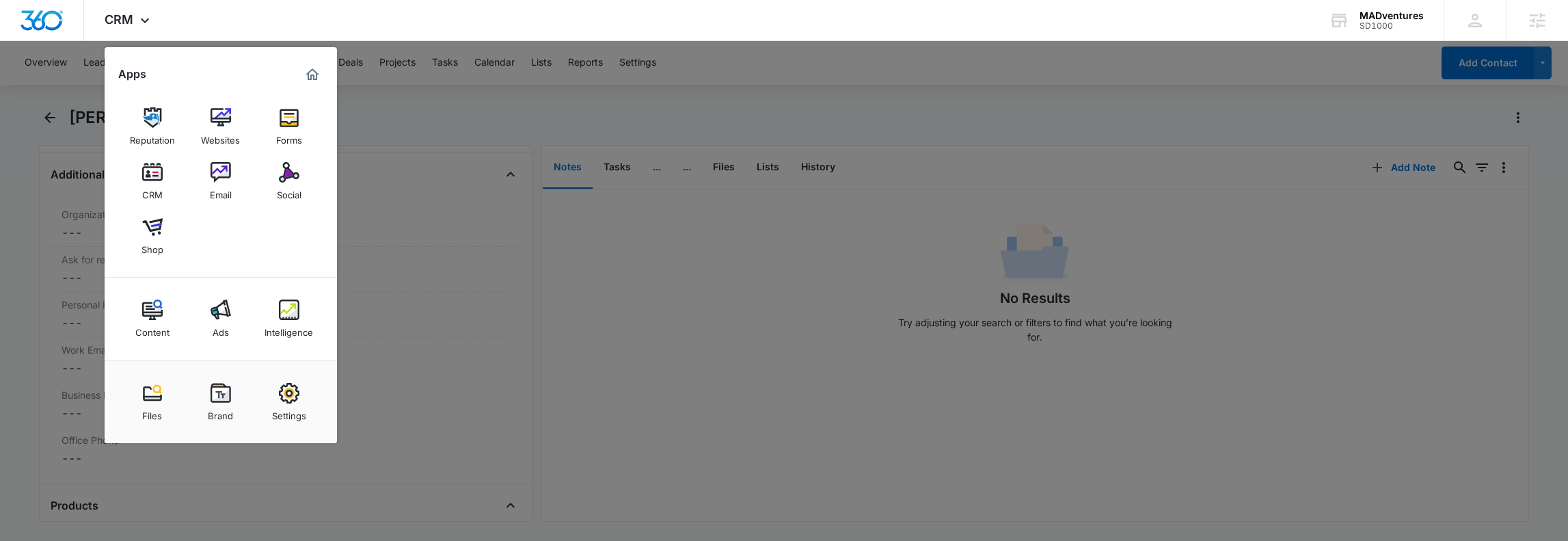
click at [211, 184] on div "Email" at bounding box center [220, 191] width 22 height 18
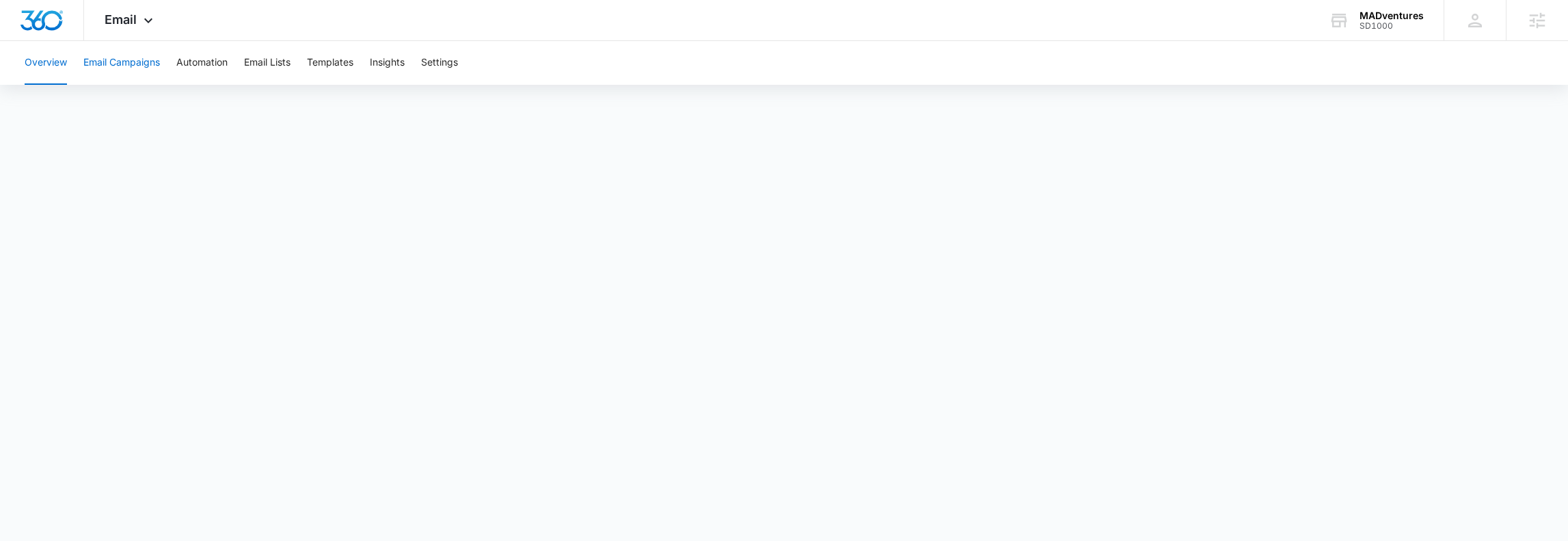
click at [125, 57] on button "Email Campaigns" at bounding box center [121, 63] width 76 height 43
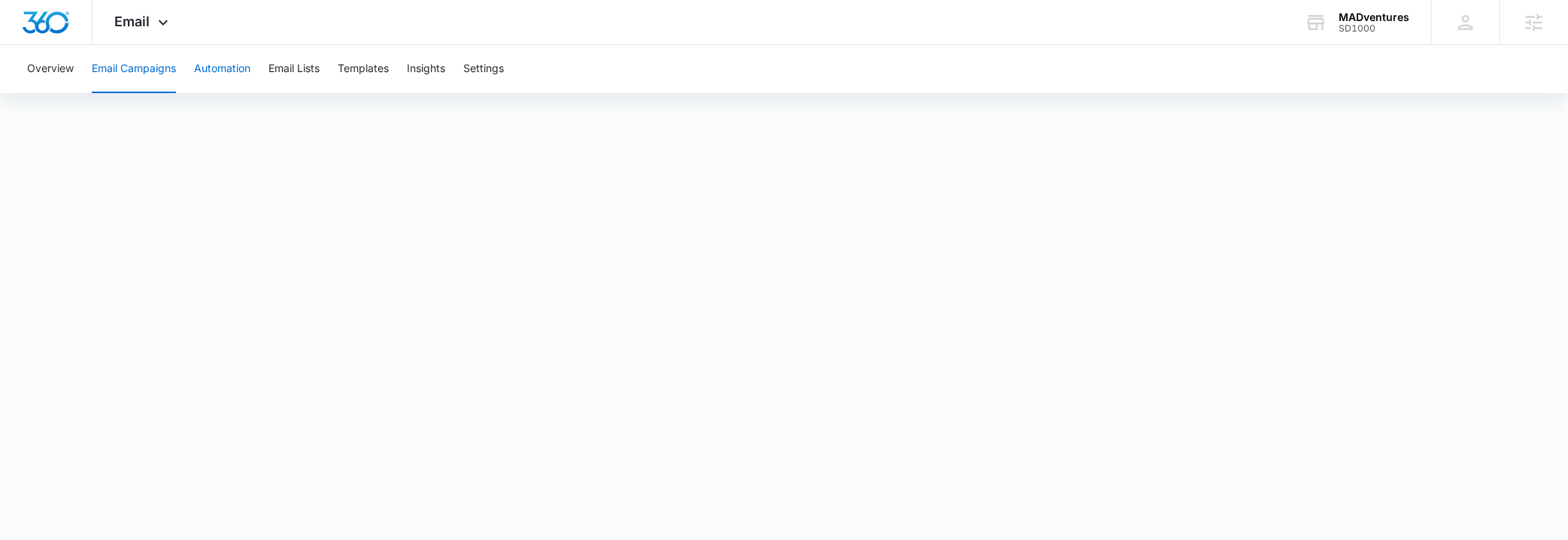
click at [215, 65] on button "Automation" at bounding box center [222, 69] width 57 height 48
click at [423, 72] on button "Insights" at bounding box center [425, 69] width 38 height 48
click at [138, 8] on div "Email Apps Reputation Websites Forms CRM Email Social Shop Content Ads Intellig…" at bounding box center [144, 22] width 103 height 44
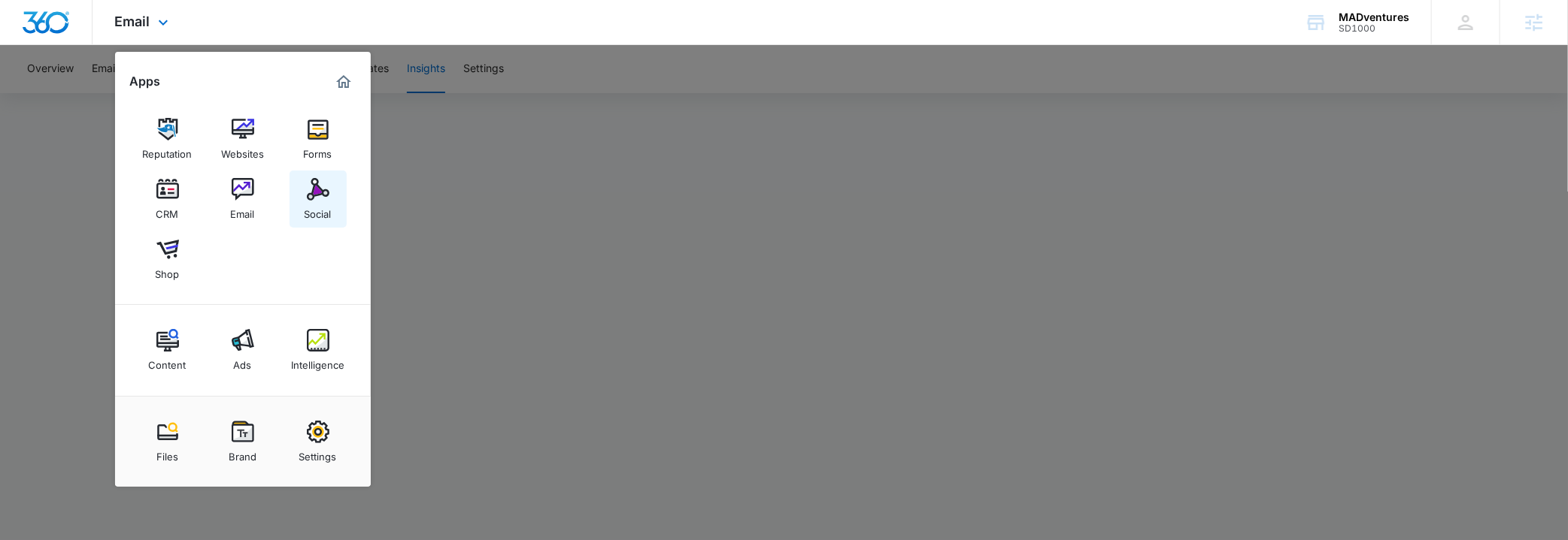
click at [320, 194] on img at bounding box center [318, 190] width 23 height 23
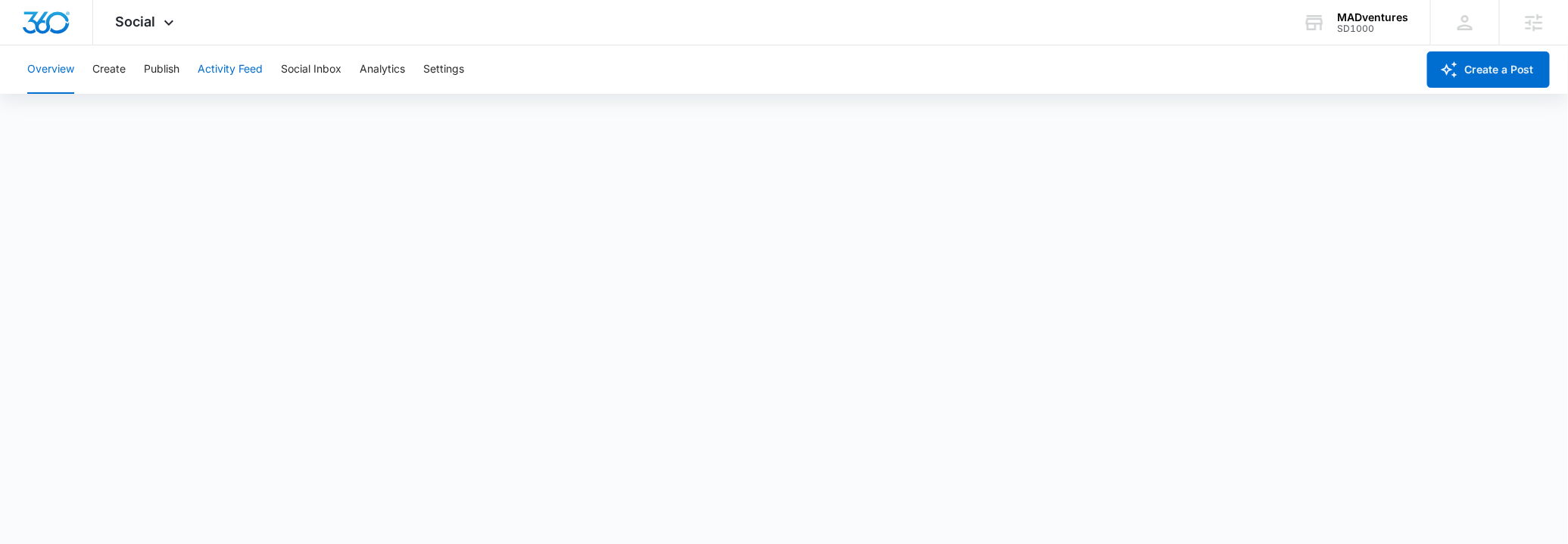
click at [220, 71] on button "Activity Feed" at bounding box center [230, 69] width 65 height 48
click at [288, 109] on button "Social Listening" at bounding box center [314, 116] width 77 height 43
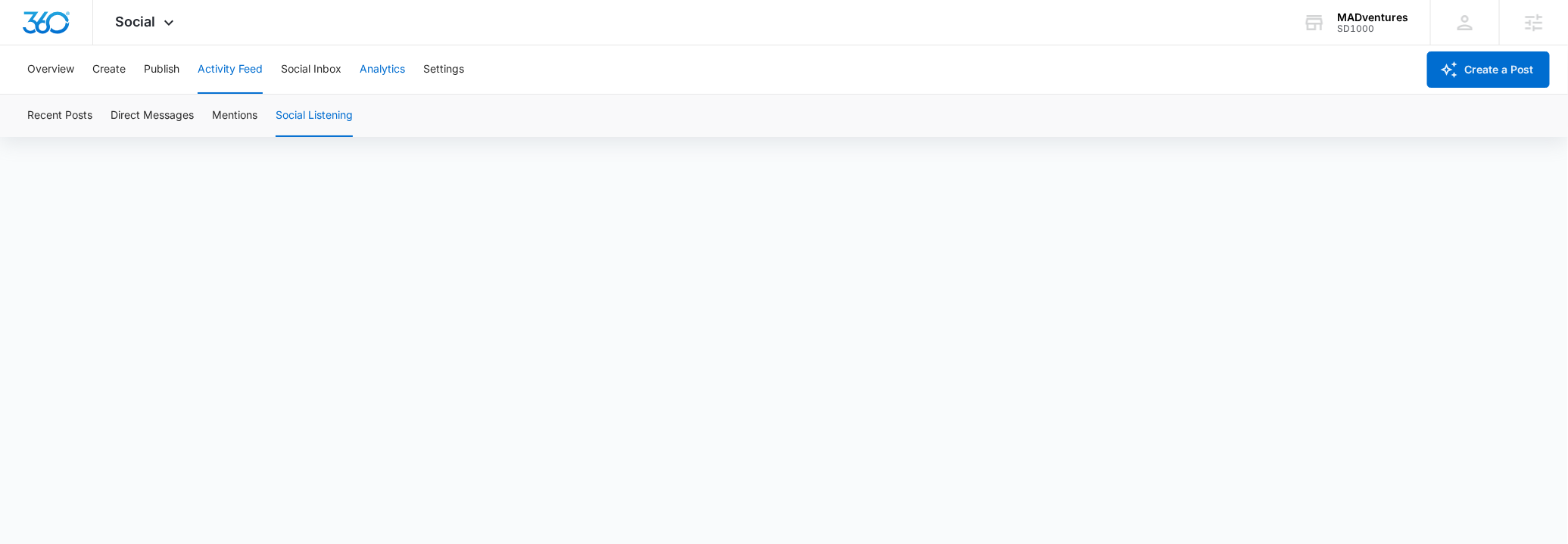
click at [393, 70] on button "Analytics" at bounding box center [382, 69] width 45 height 48
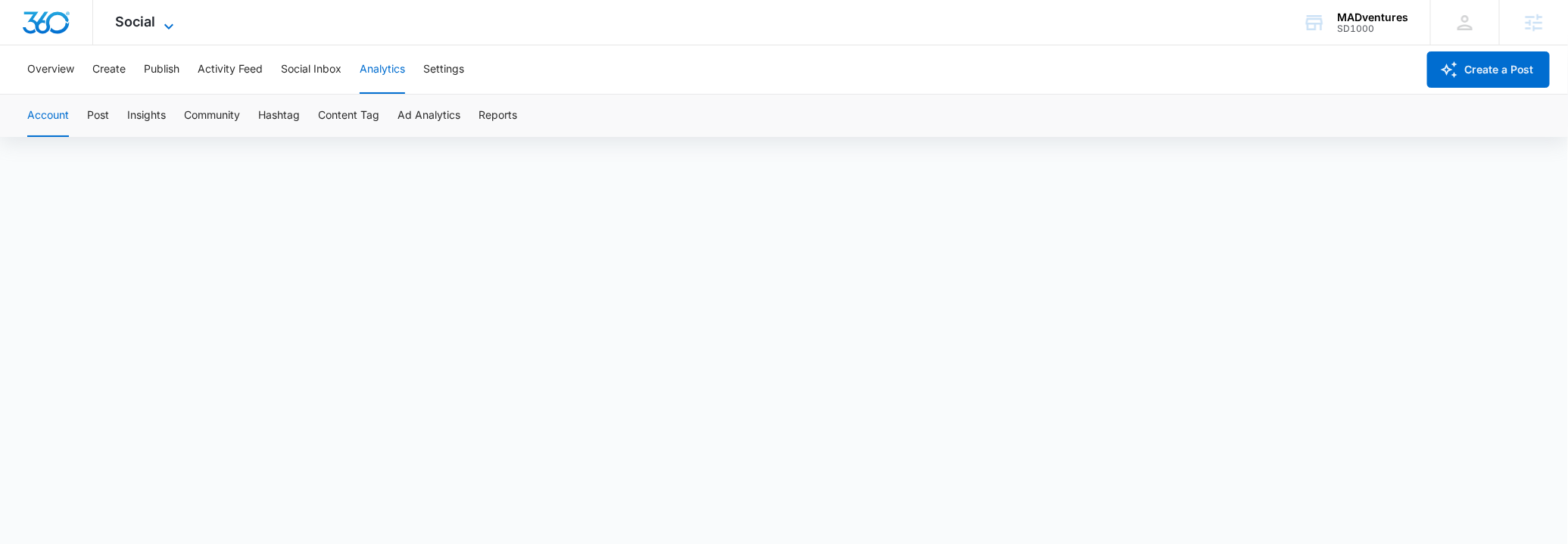
click at [149, 26] on span "Social" at bounding box center [135, 21] width 40 height 16
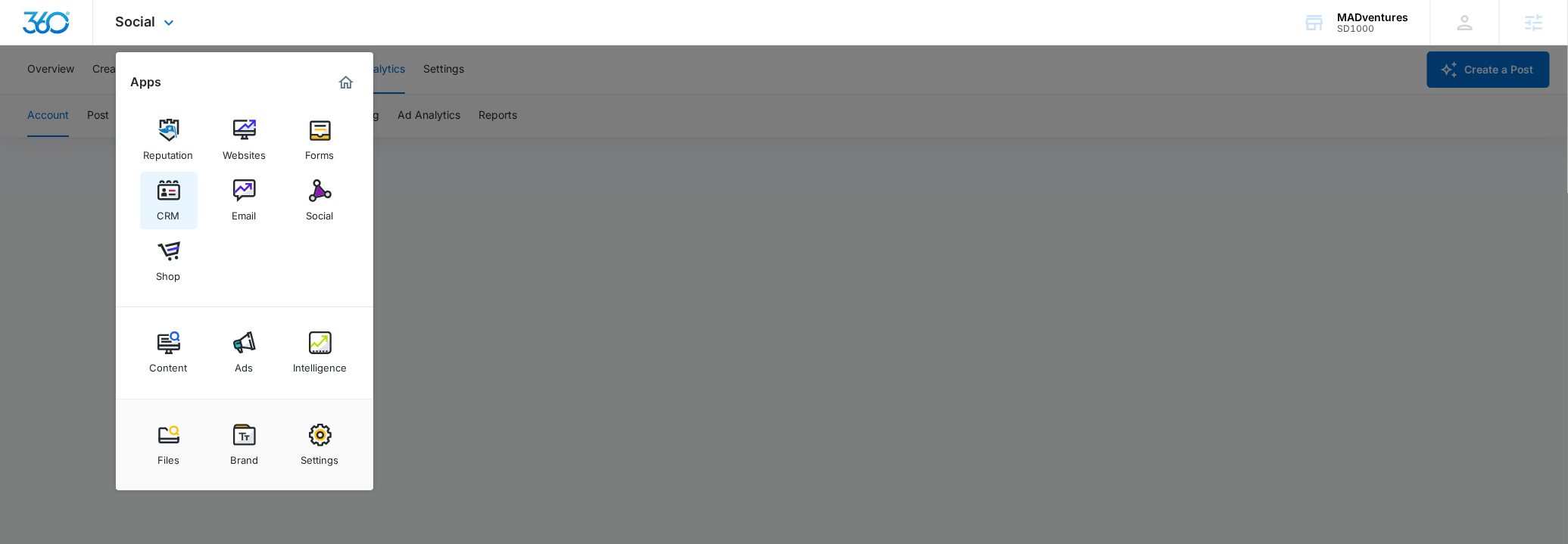
click at [166, 200] on img at bounding box center [169, 191] width 23 height 23
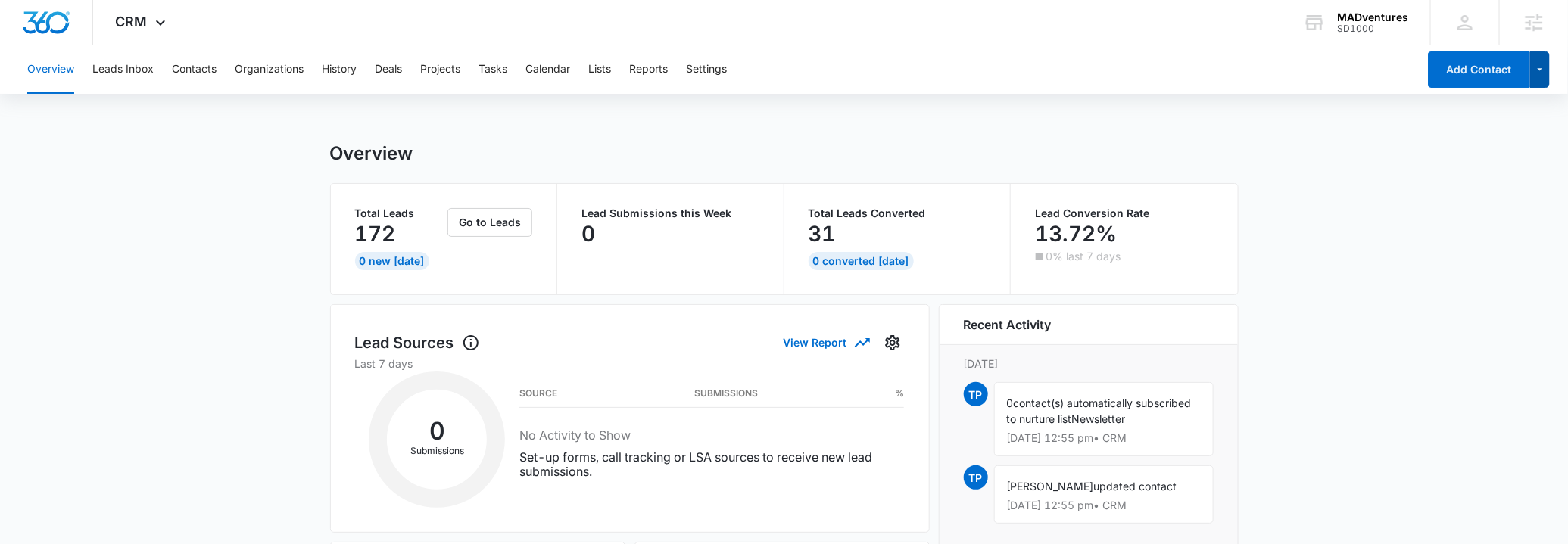
click at [1389, 73] on icon "button" at bounding box center [1540, 69] width 12 height 18
click at [176, 62] on button "Contacts" at bounding box center [194, 69] width 45 height 48
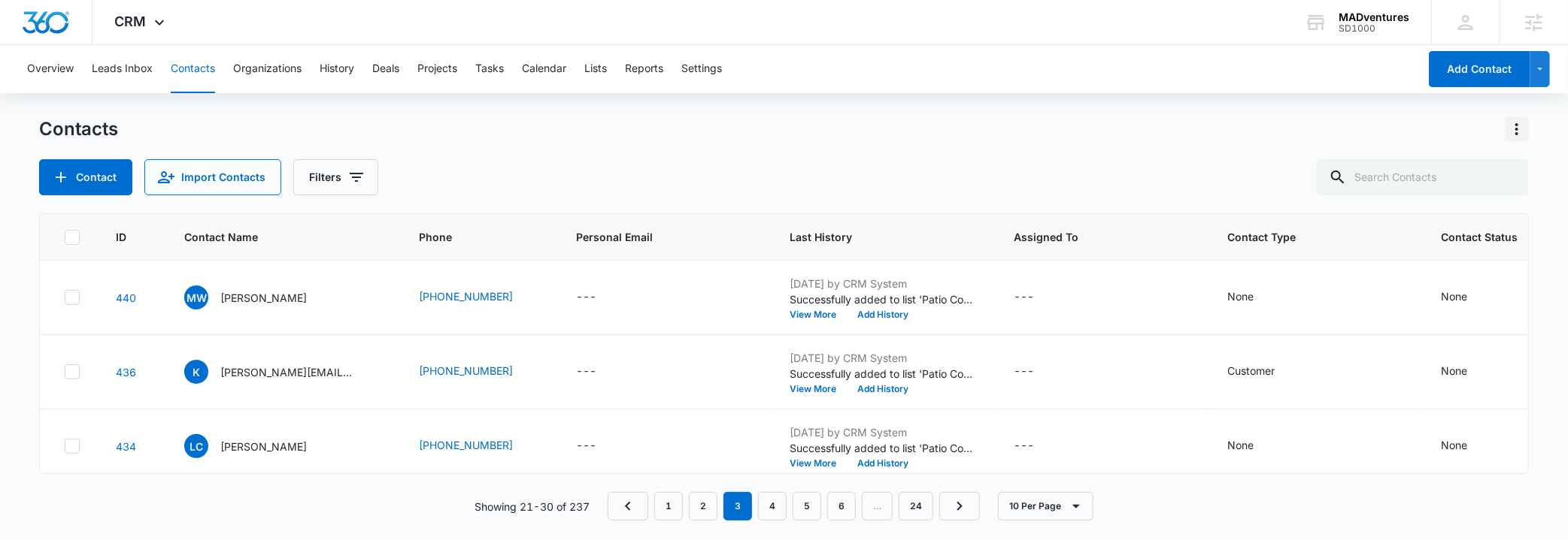
click at [1380, 133] on icon "Actions" at bounding box center [1517, 129] width 18 height 18
click at [1142, 156] on div "Contacts Choose Columns Import Contacts Export All Contacts Customize Contacts …" at bounding box center [784, 156] width 1490 height 78
click at [153, 25] on icon at bounding box center [159, 27] width 18 height 18
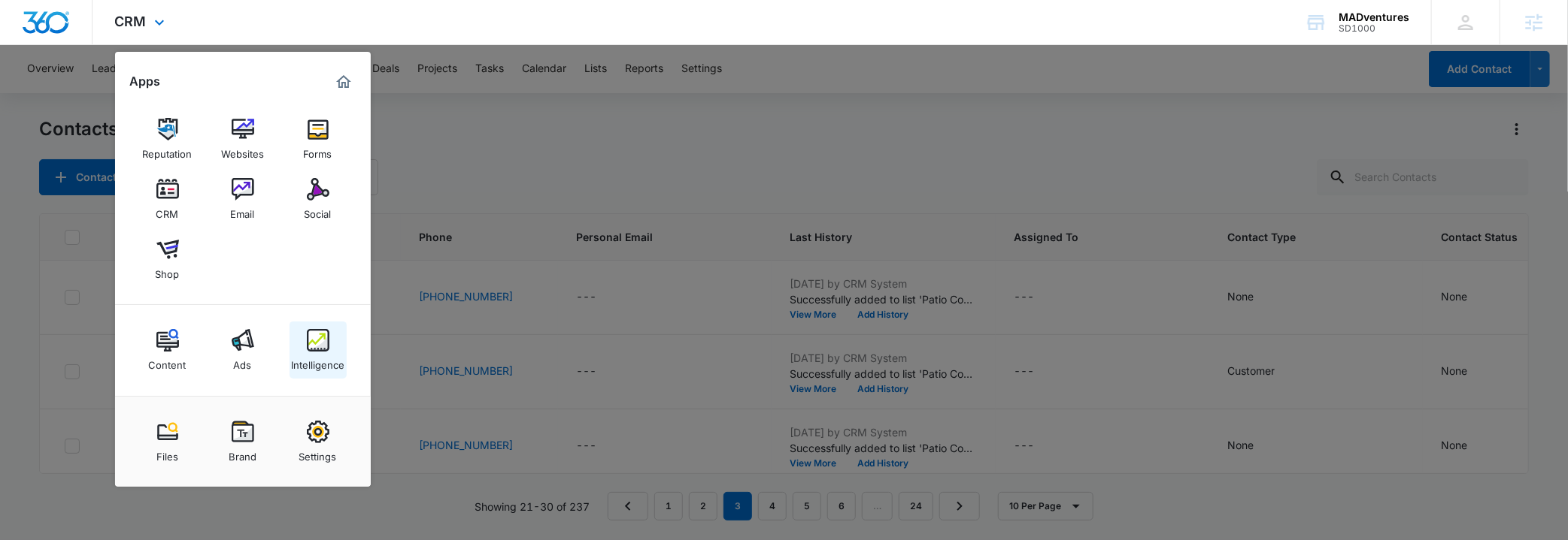
click at [328, 357] on div "Intelligence" at bounding box center [317, 361] width 53 height 19
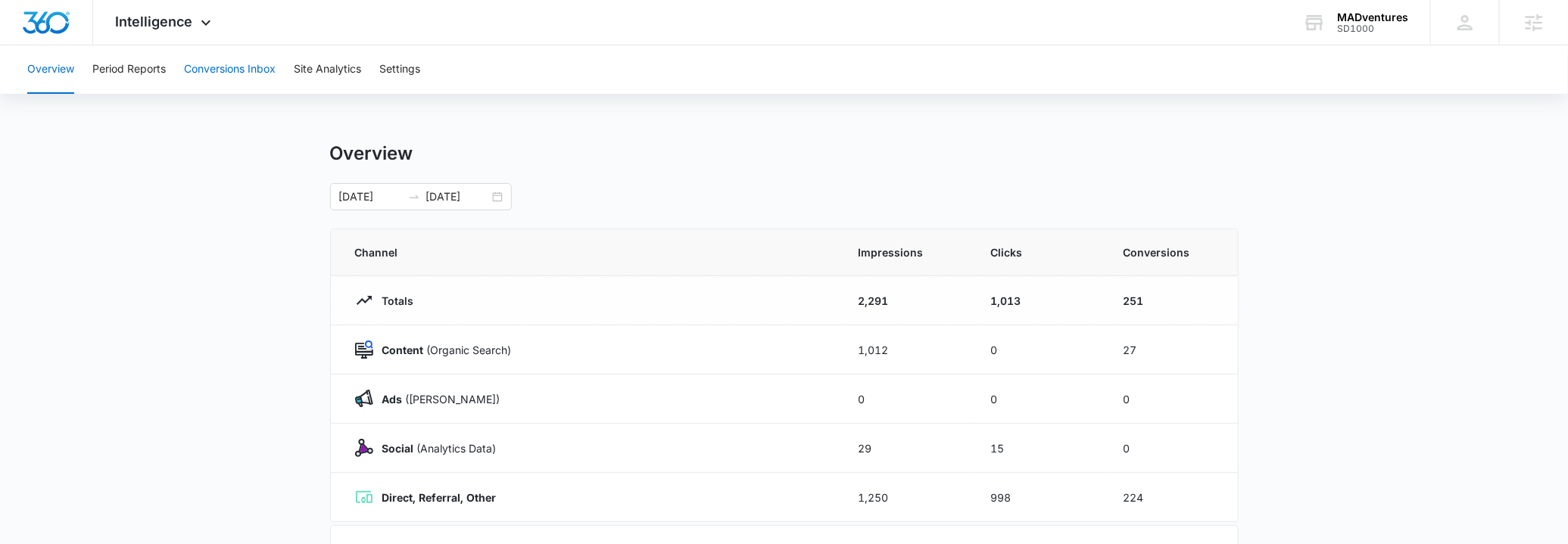
click at [238, 62] on button "Conversions Inbox" at bounding box center [230, 69] width 92 height 48
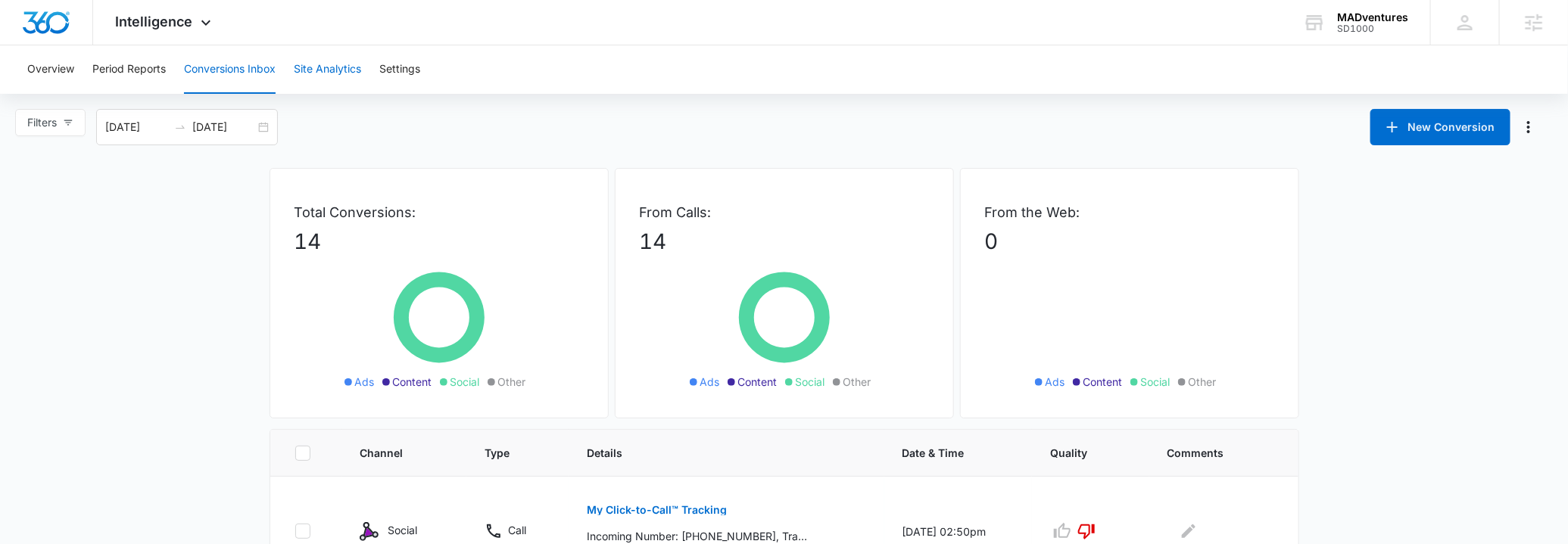
click at [320, 79] on button "Site Analytics" at bounding box center [328, 69] width 68 height 48
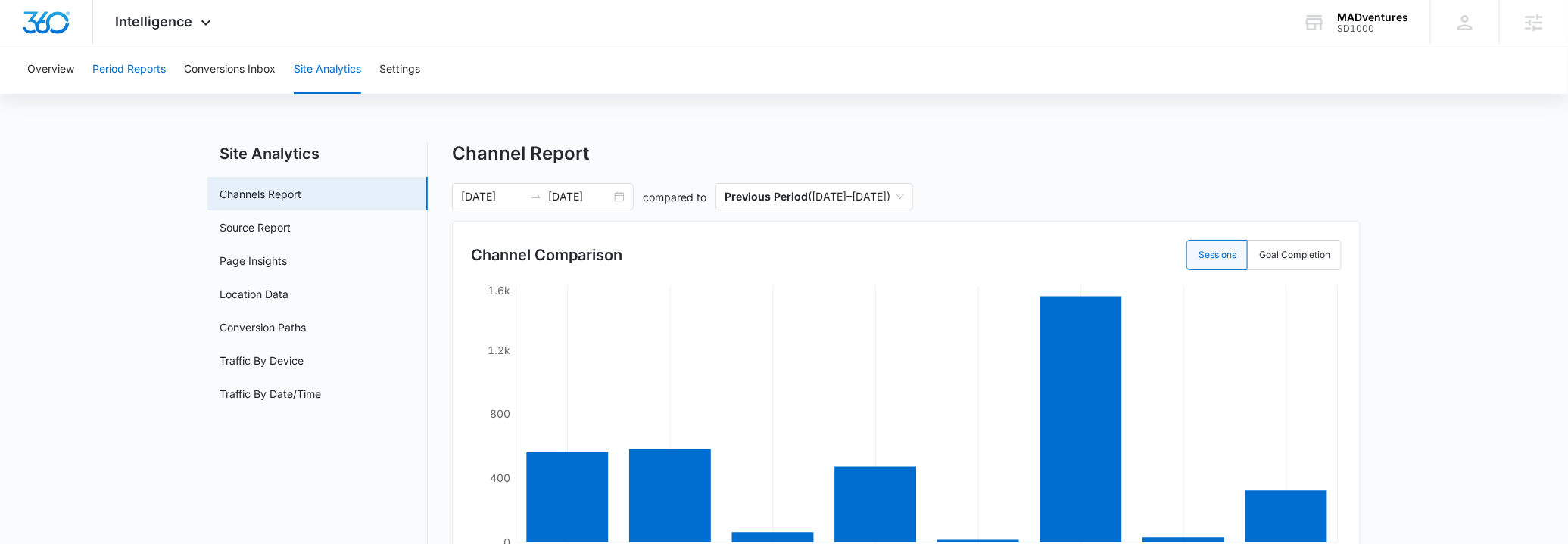
click at [138, 64] on button "Period Reports" at bounding box center [129, 69] width 73 height 48
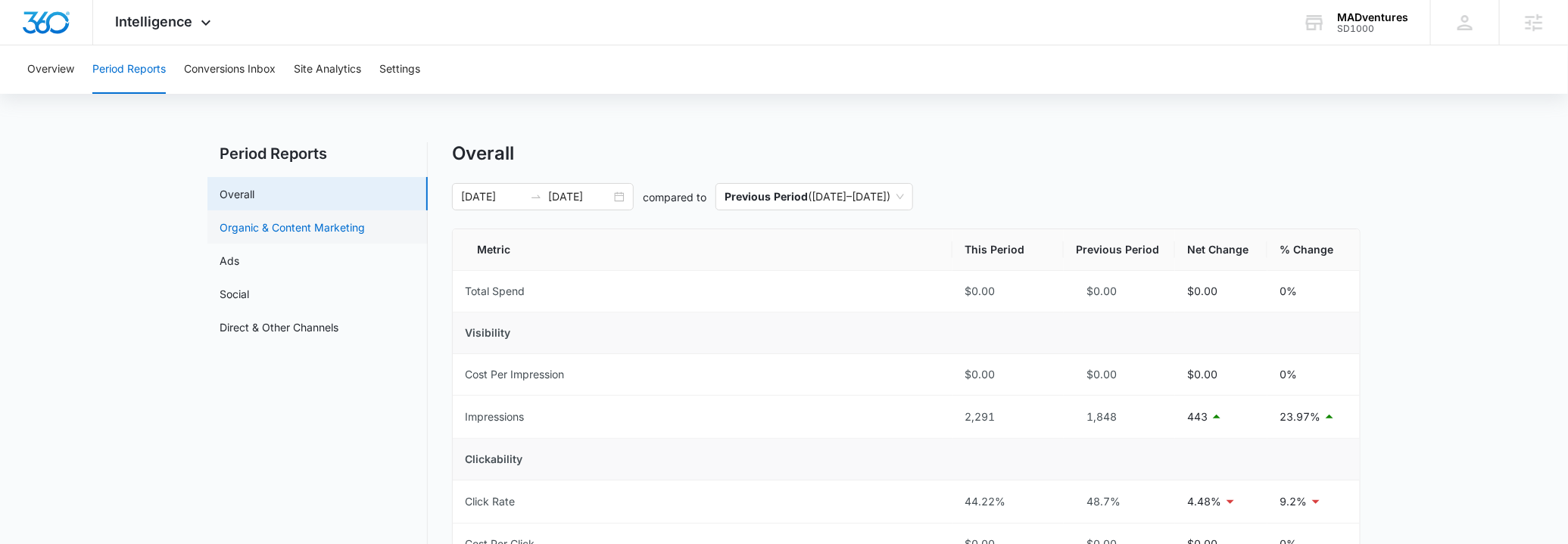
click at [264, 235] on link "Organic & Content Marketing" at bounding box center [292, 228] width 145 height 16
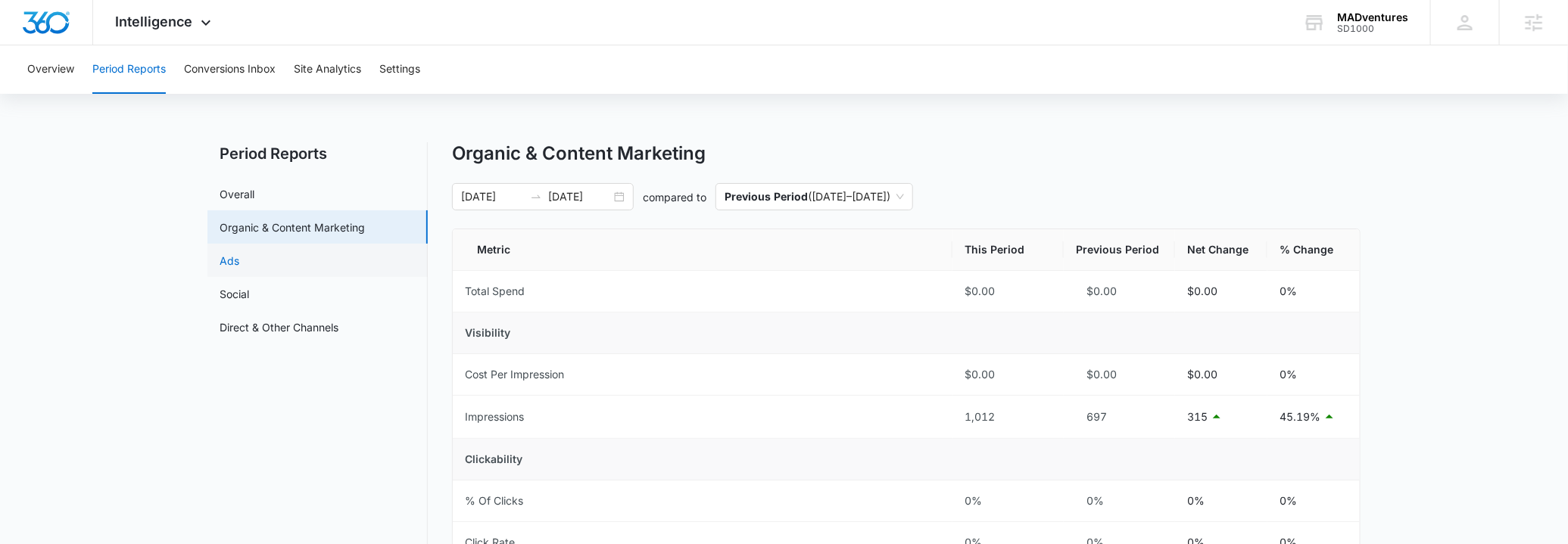
click at [240, 269] on link "Ads" at bounding box center [230, 261] width 20 height 16
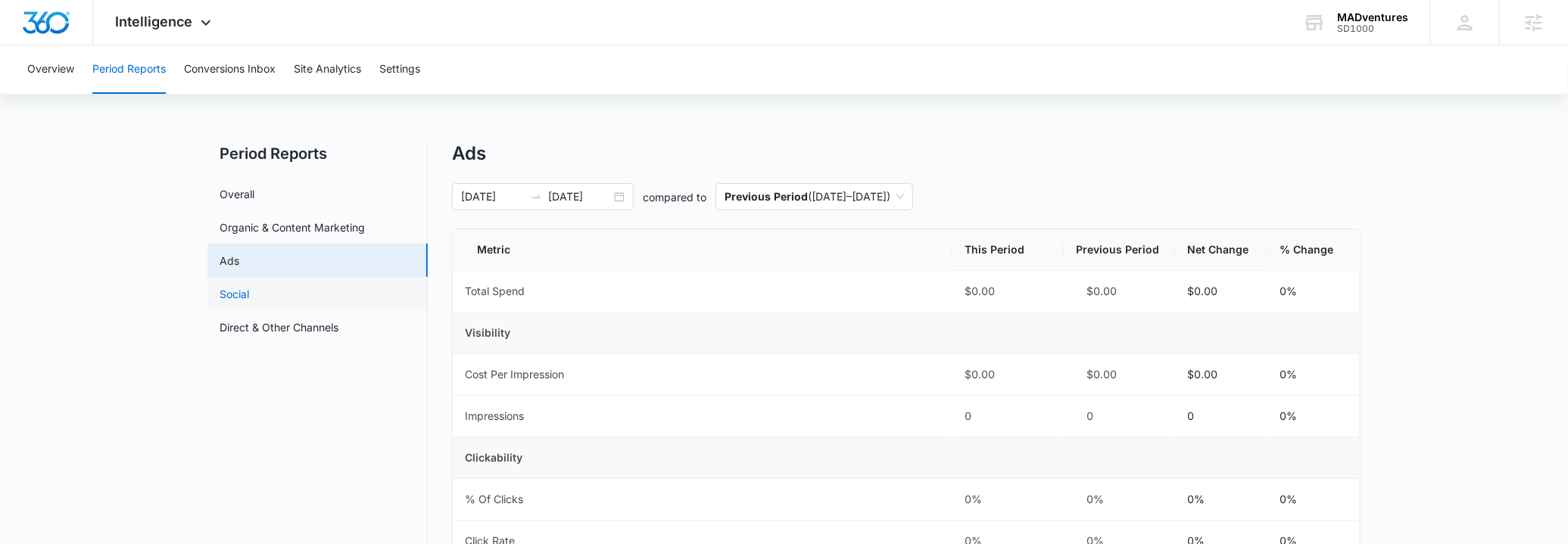
click at [249, 298] on link "Social" at bounding box center [234, 294] width 29 height 16
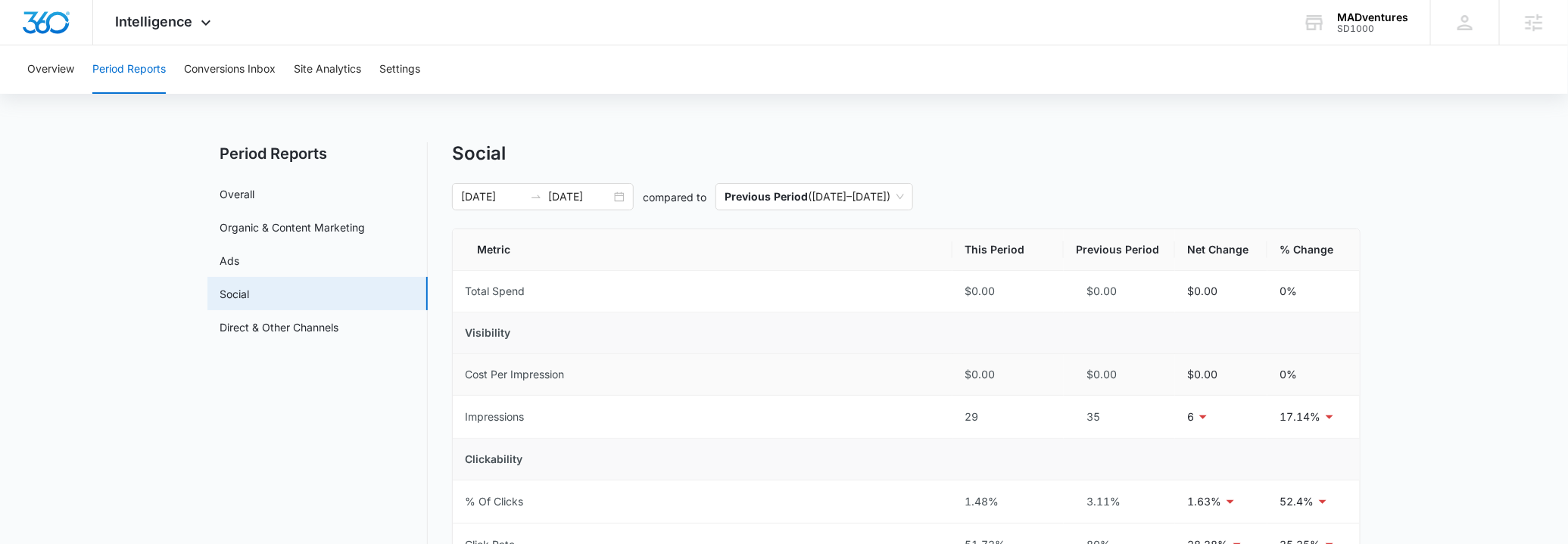
scroll to position [183, 0]
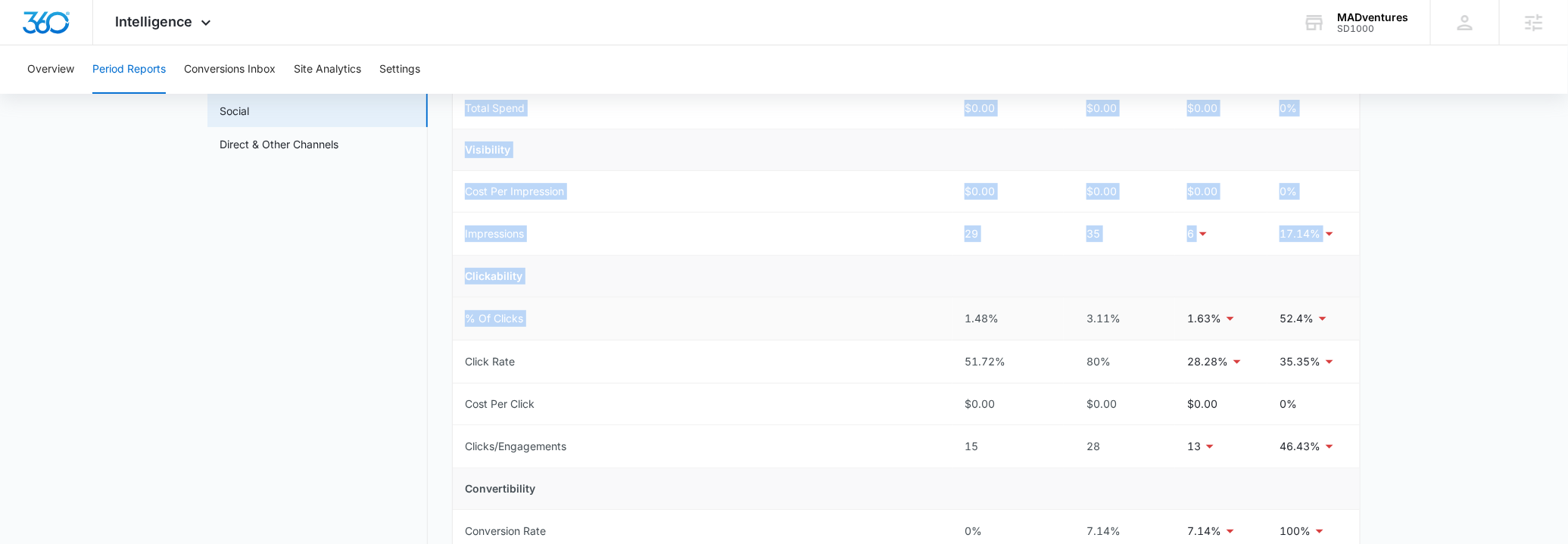
drag, startPoint x: 955, startPoint y: 308, endPoint x: 1443, endPoint y: 271, distance: 489.4
click at [1389, 275] on main "Period Reports Overall Organic & Content Marketing Ads Social Direct & Other Ch…" at bounding box center [784, 439] width 1568 height 960
click at [769, 374] on td "Click Rate" at bounding box center [703, 362] width 500 height 43
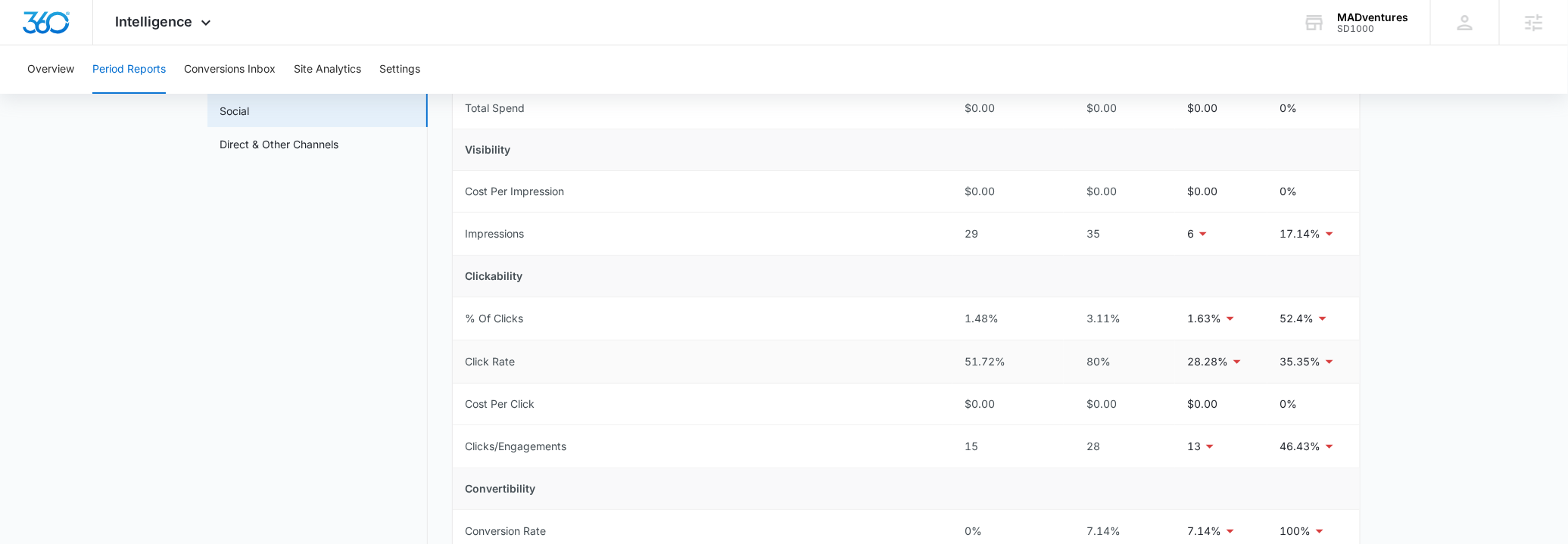
scroll to position [550, 0]
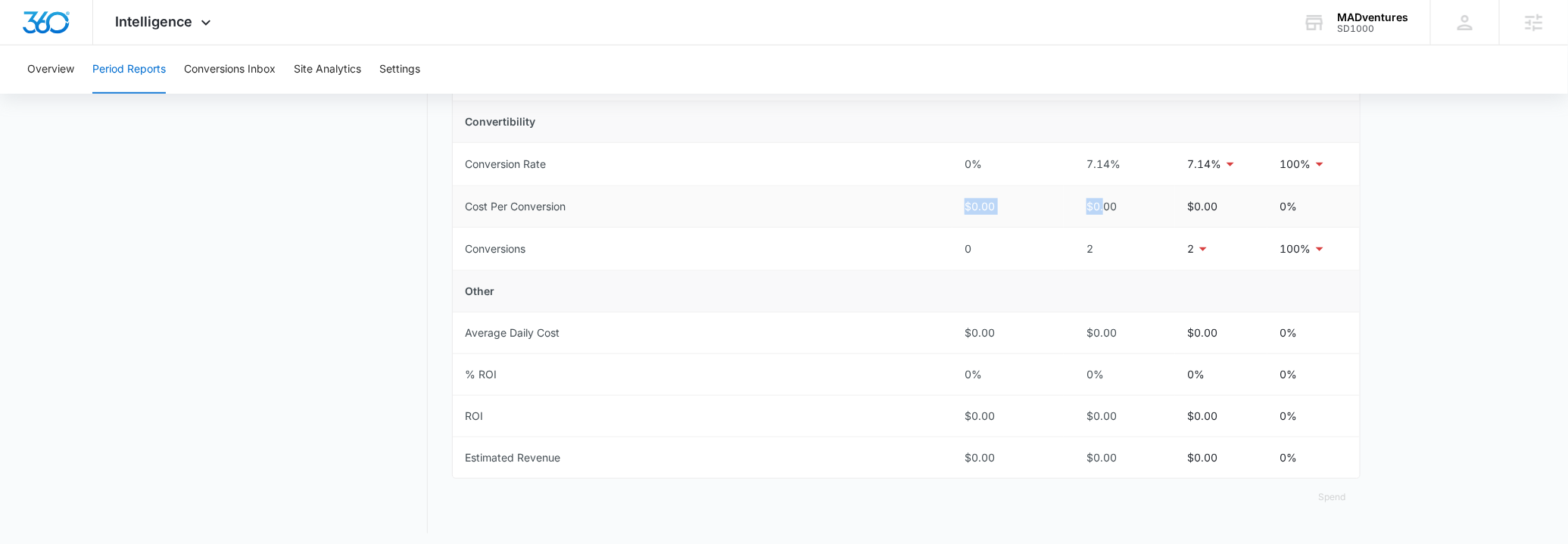
drag, startPoint x: 963, startPoint y: 210, endPoint x: 1376, endPoint y: 160, distance: 416.0
click at [1339, 171] on tbody "Total Spend $0.00 $0.00 $0.00 0% Visibility Cost Per Impression $0.00 $0.00 $0.…" at bounding box center [906, 99] width 907 height 758
drag, startPoint x: 935, startPoint y: 162, endPoint x: 1126, endPoint y: 150, distance: 191.4
click at [1126, 150] on tr "Conversion Rate 0% 7.14% 7.14% 100%" at bounding box center [906, 165] width 907 height 43
drag, startPoint x: 728, startPoint y: 389, endPoint x: 1306, endPoint y: 345, distance: 579.7
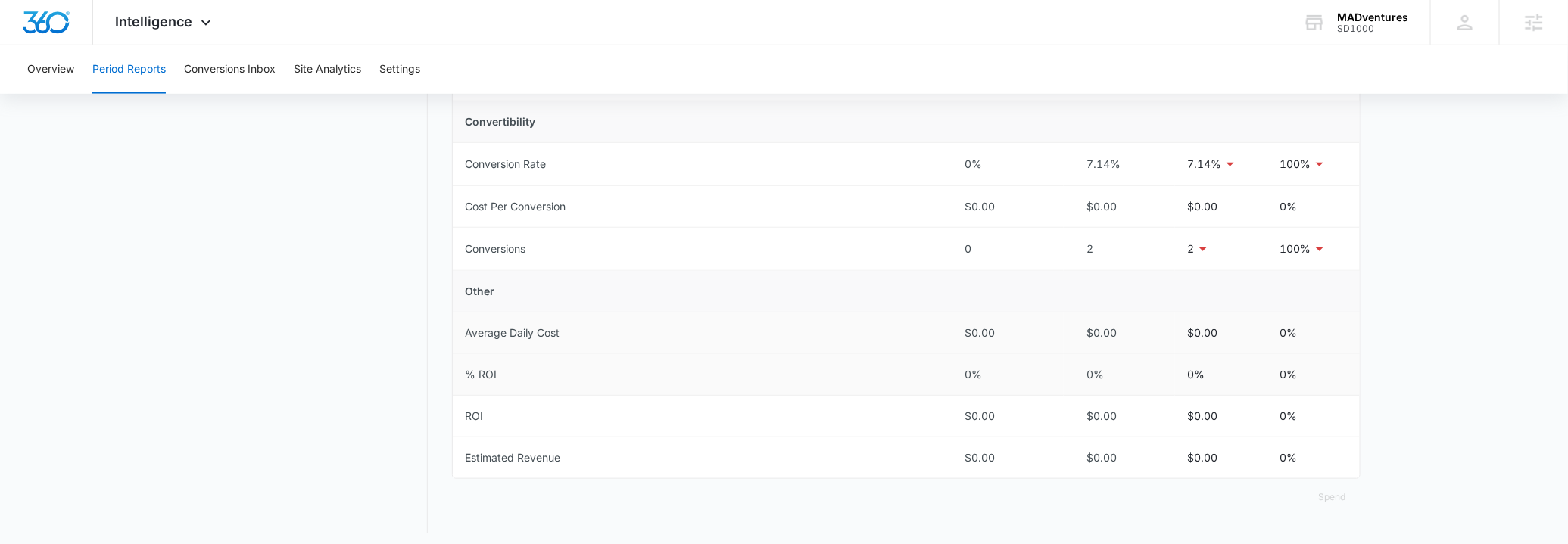
click at [1129, 354] on tr "% ROI 0% 0% 0% 0%" at bounding box center [906, 375] width 907 height 42
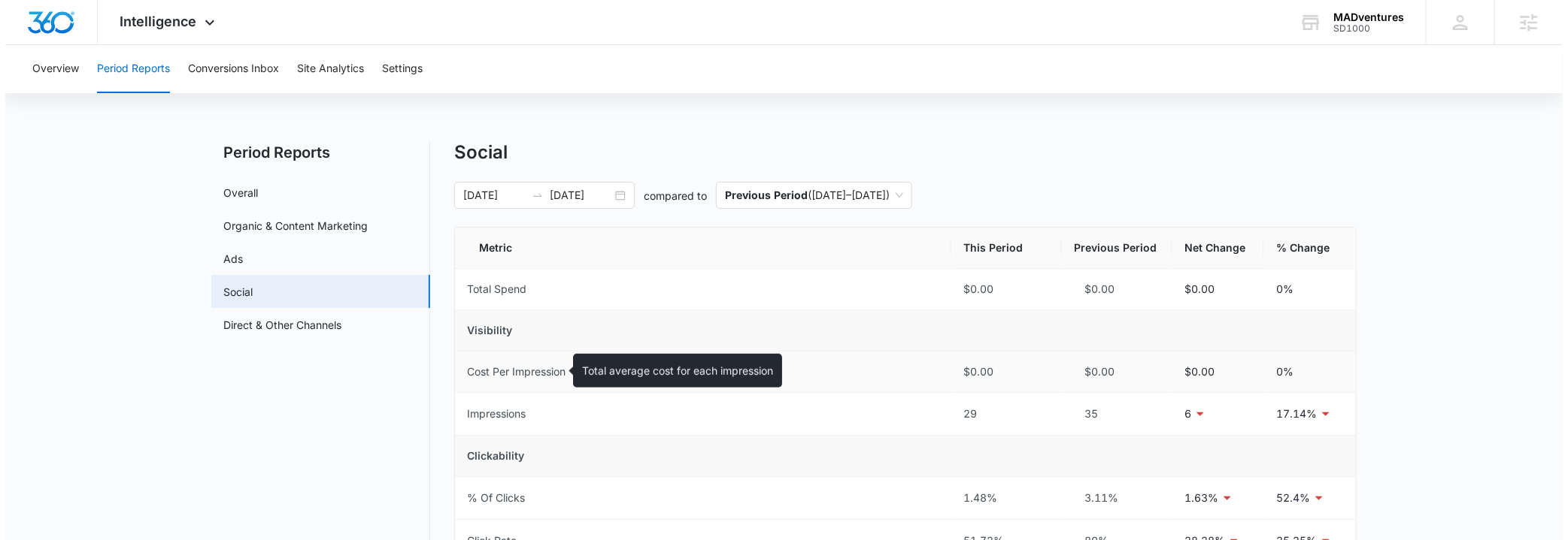
scroll to position [0, 0]
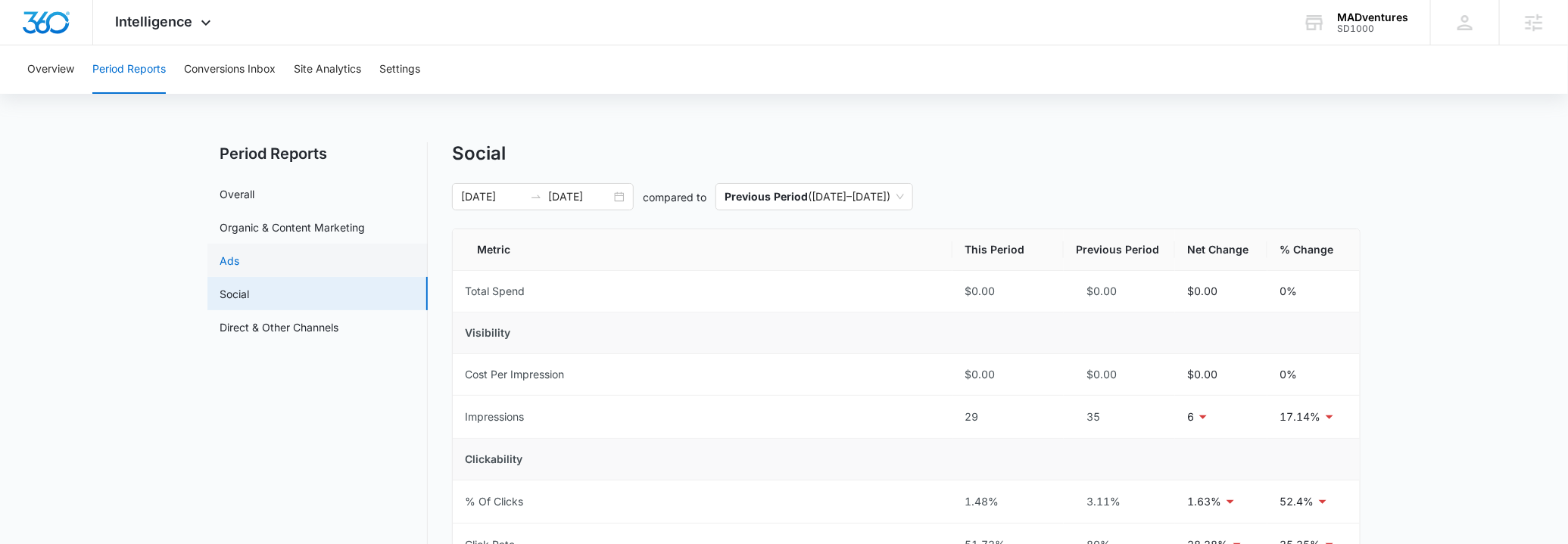
click at [240, 257] on link "Ads" at bounding box center [230, 261] width 20 height 16
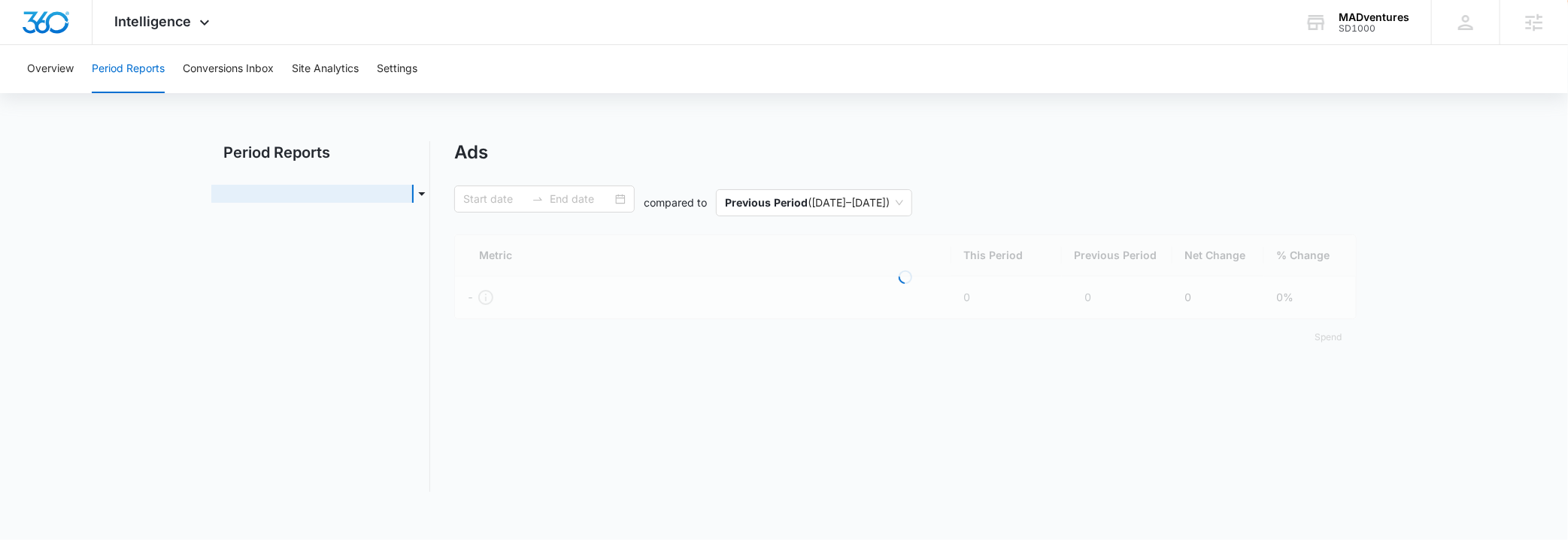
type input "[DATE]"
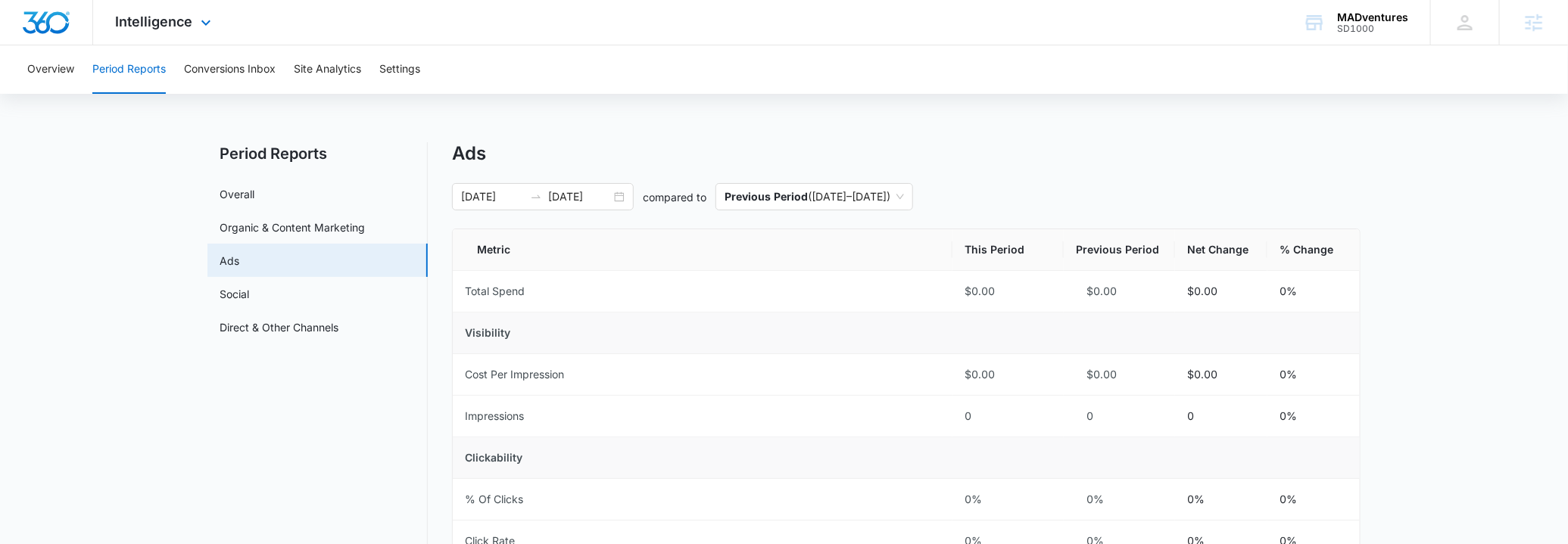
click at [159, 12] on div "Intelligence Apps Reputation Websites Forms CRM Email Social Shop Content Ads I…" at bounding box center [166, 22] width 144 height 45
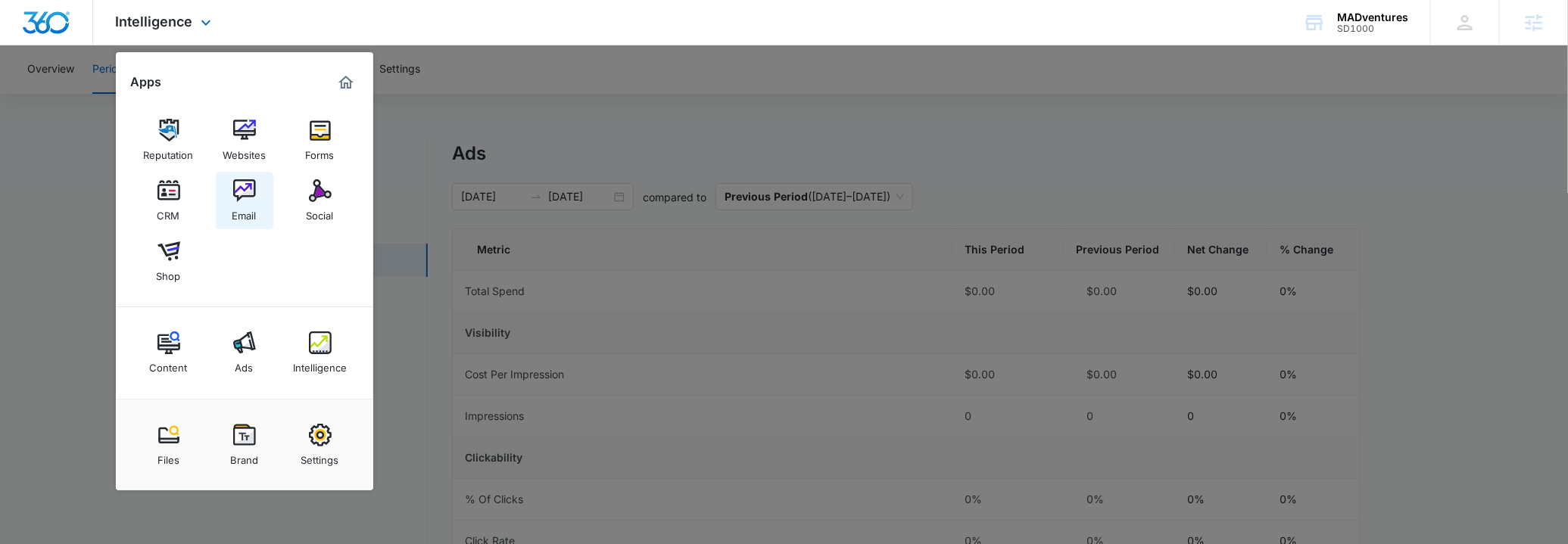
click at [240, 193] on img at bounding box center [245, 191] width 23 height 23
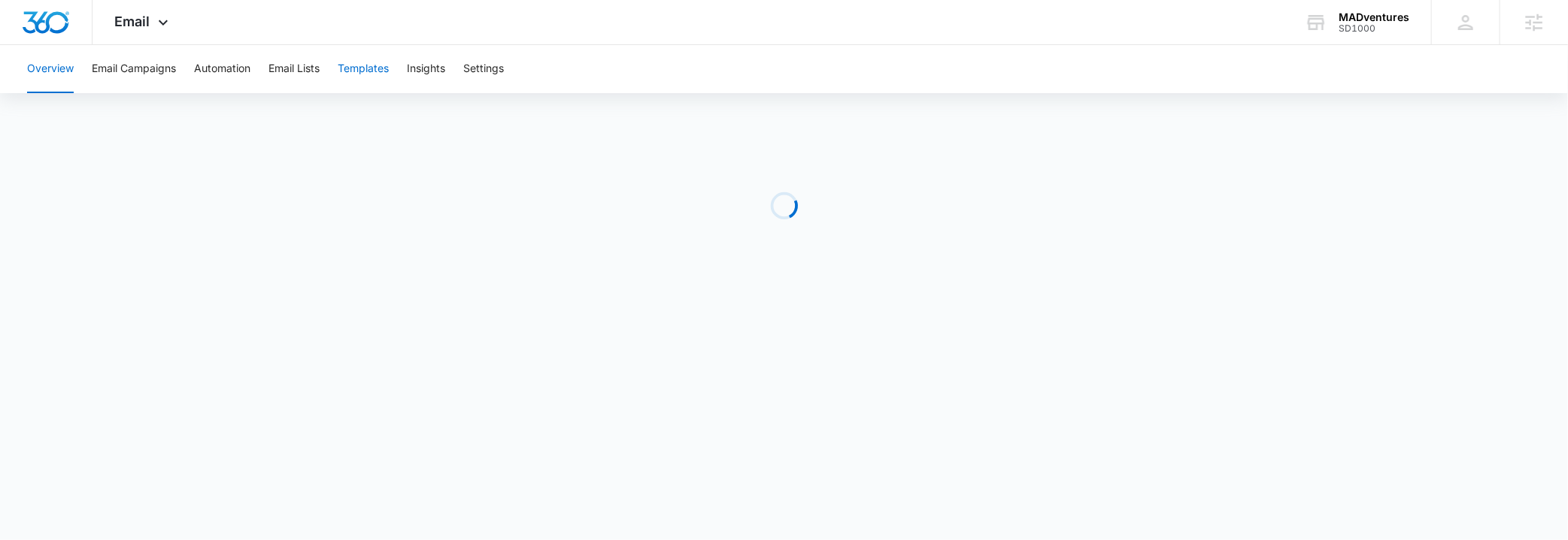
click at [364, 70] on button "Templates" at bounding box center [363, 69] width 51 height 48
